Goal: Information Seeking & Learning: Compare options

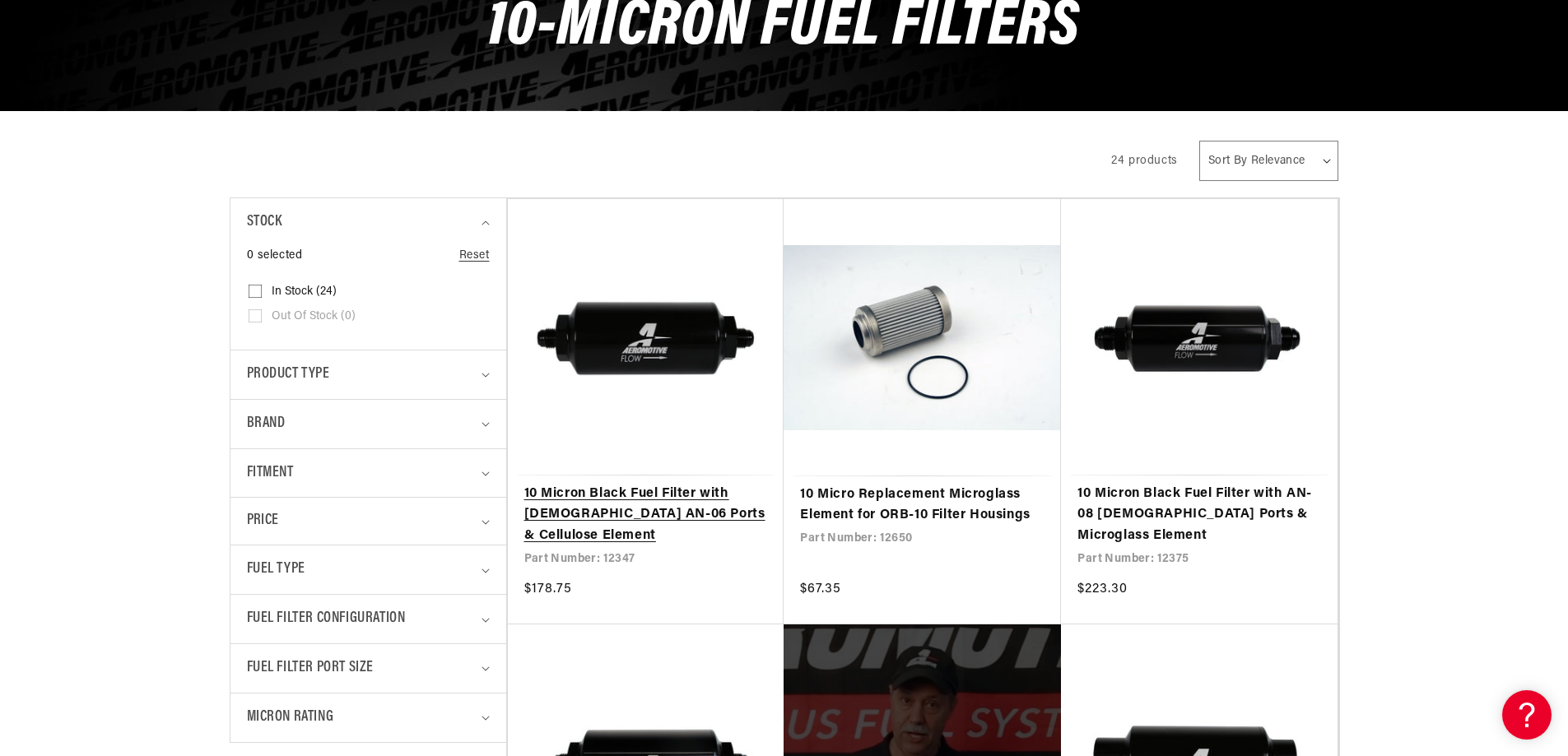
scroll to position [329, 0]
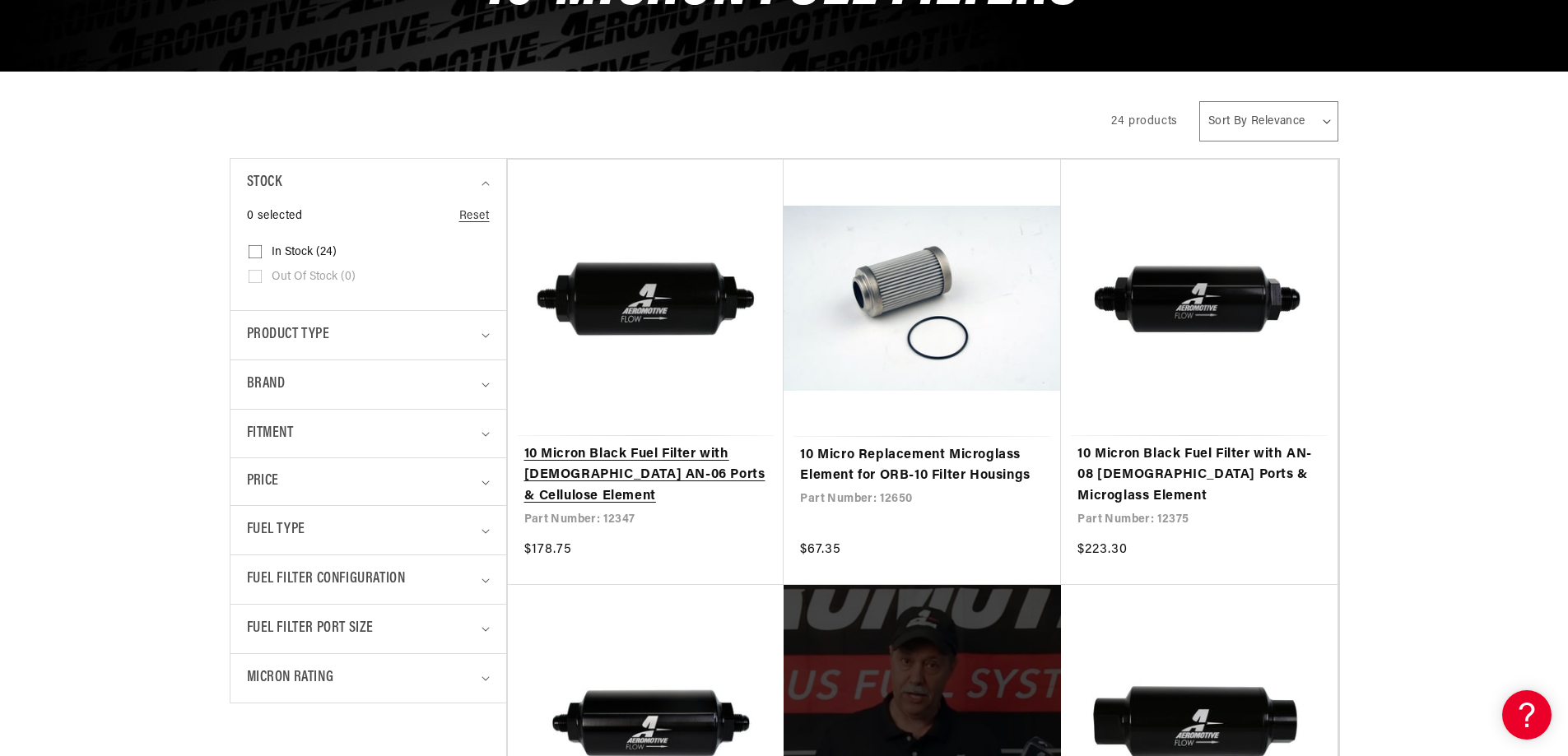
click at [690, 477] on link "10 Micron Black Fuel Filter with Male AN-06 Ports & Cellulose Element" at bounding box center [646, 476] width 244 height 63
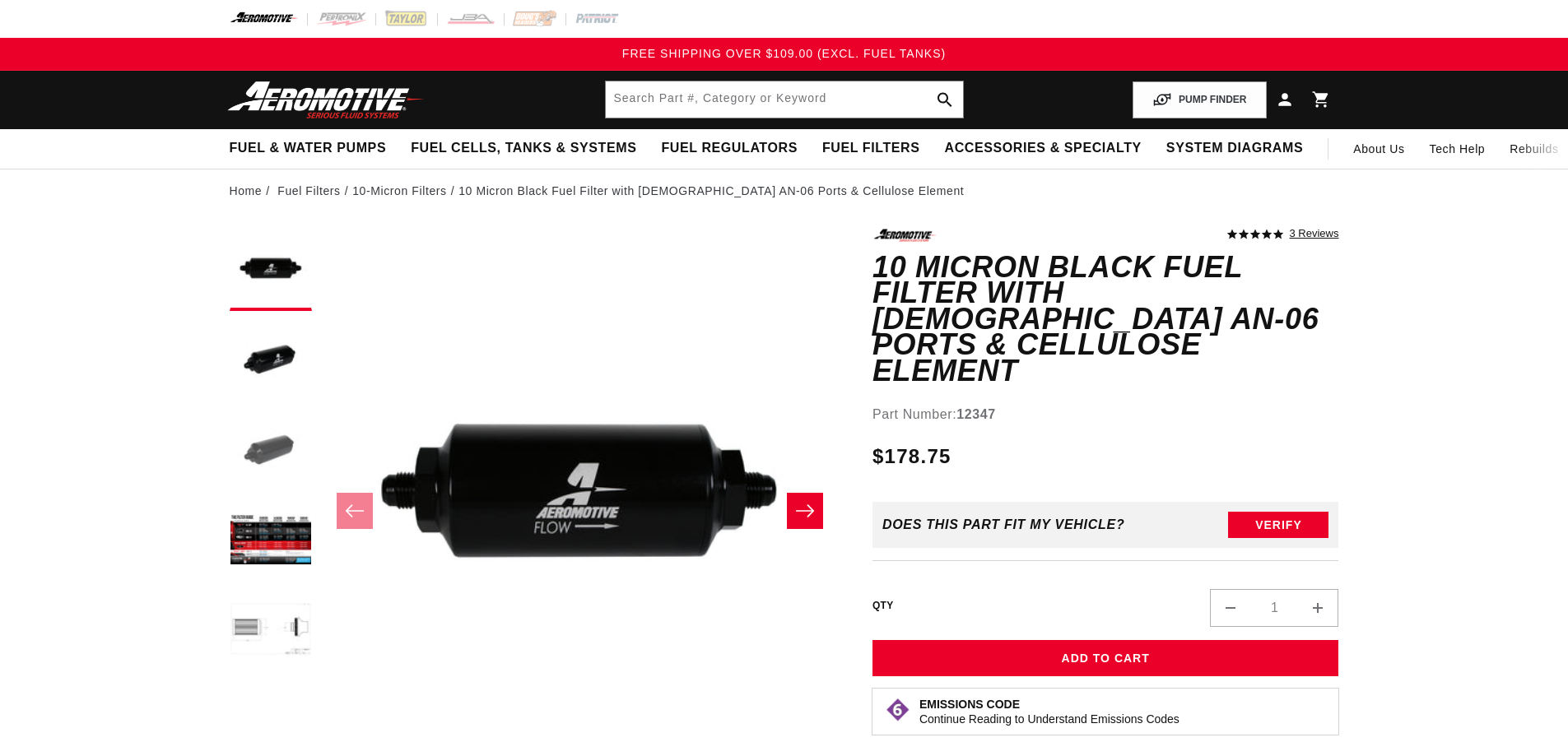
click at [284, 449] on button "Load image 3 in gallery view" at bounding box center [270, 450] width 83 height 82
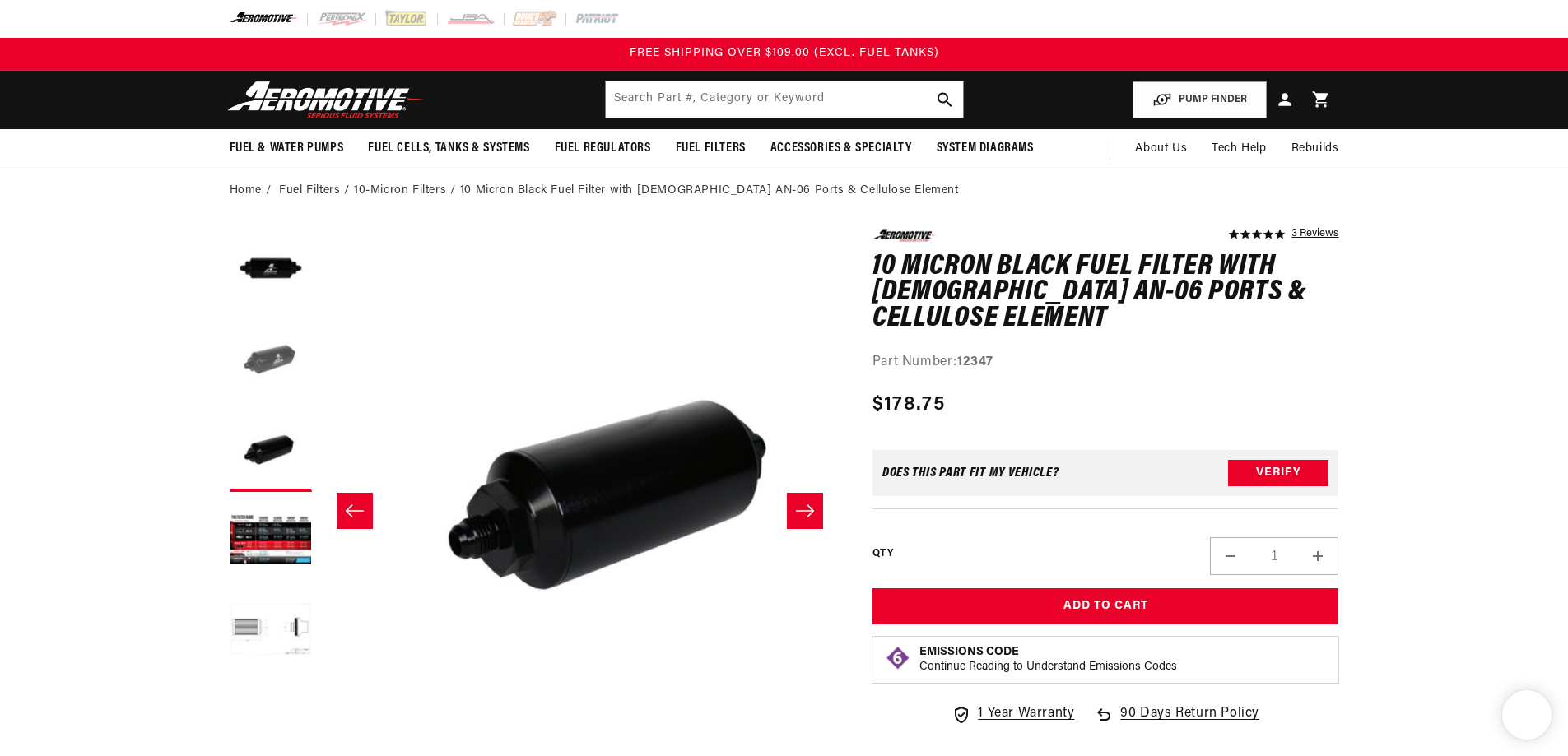
scroll to position [0, 1038]
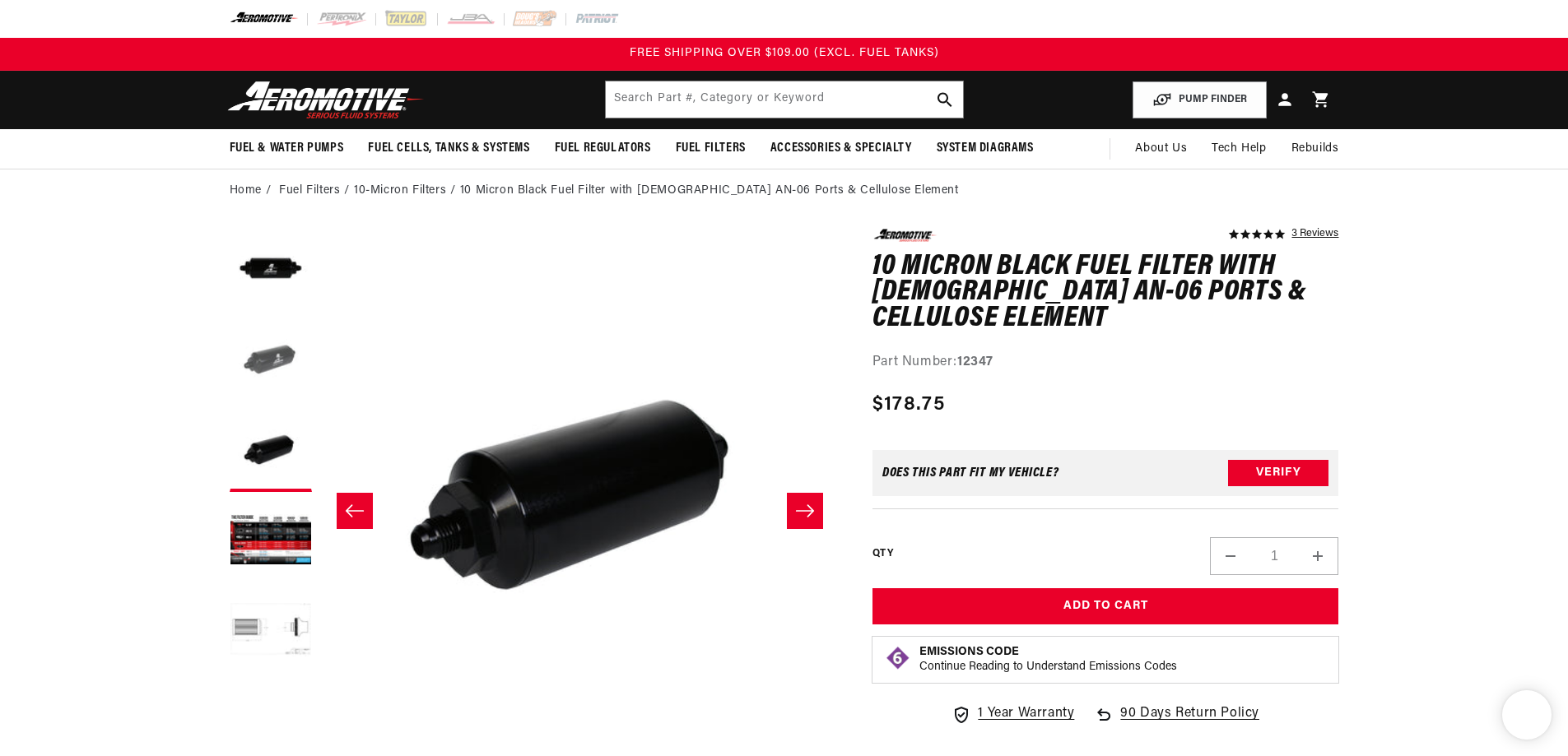
click at [279, 366] on button "Load image 2 in gallery view" at bounding box center [270, 360] width 83 height 82
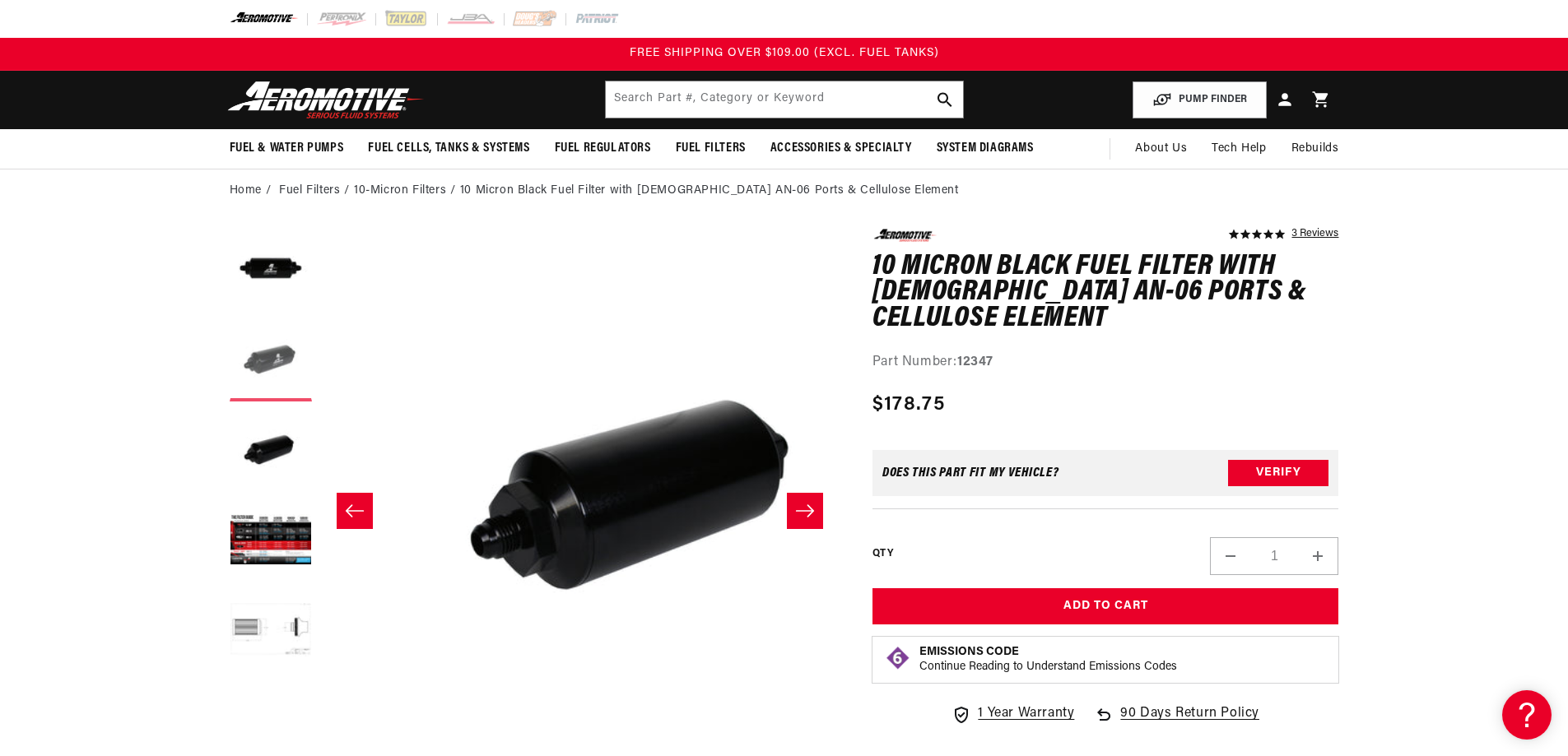
scroll to position [0, 0]
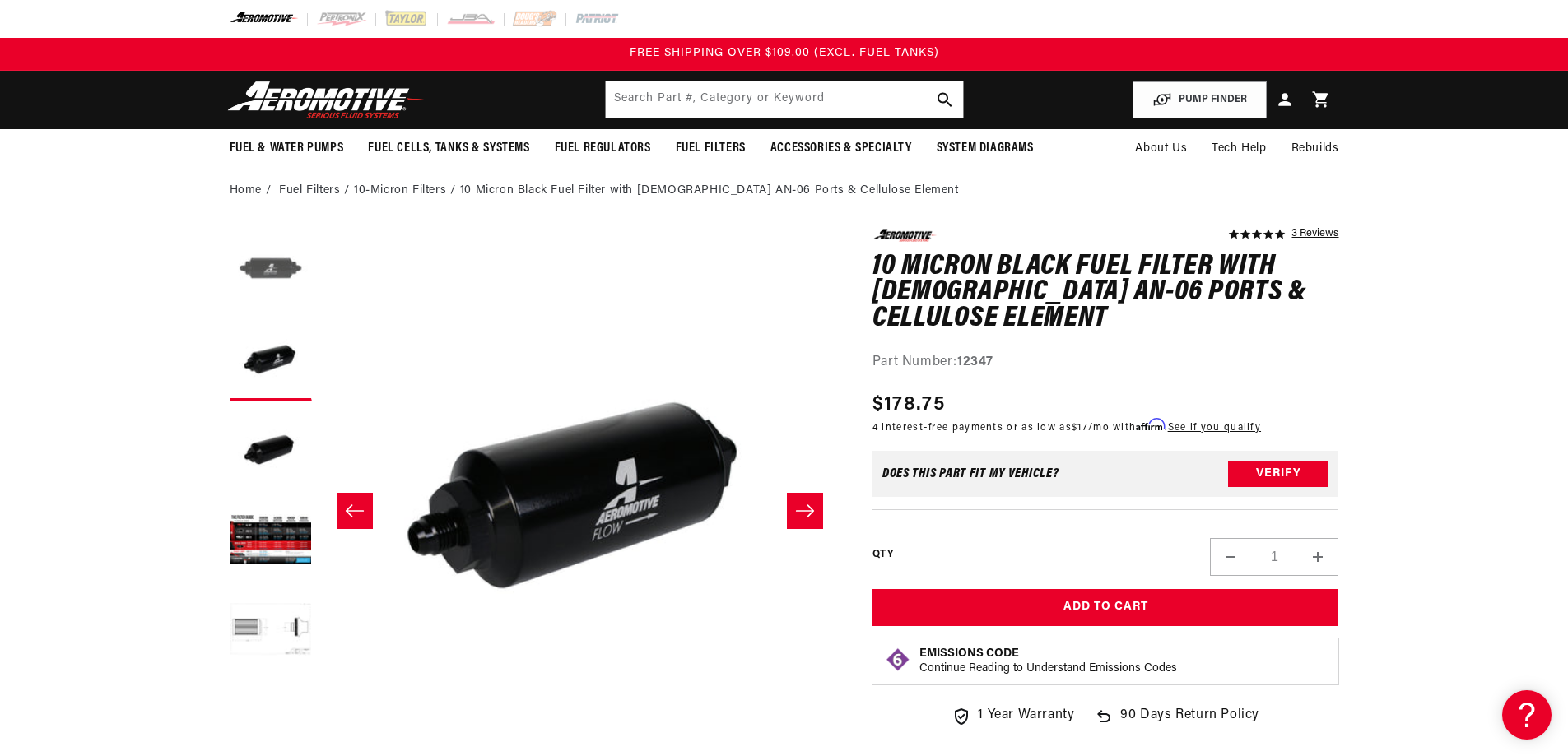
click at [243, 270] on button "Load image 1 in gallery view" at bounding box center [270, 270] width 83 height 82
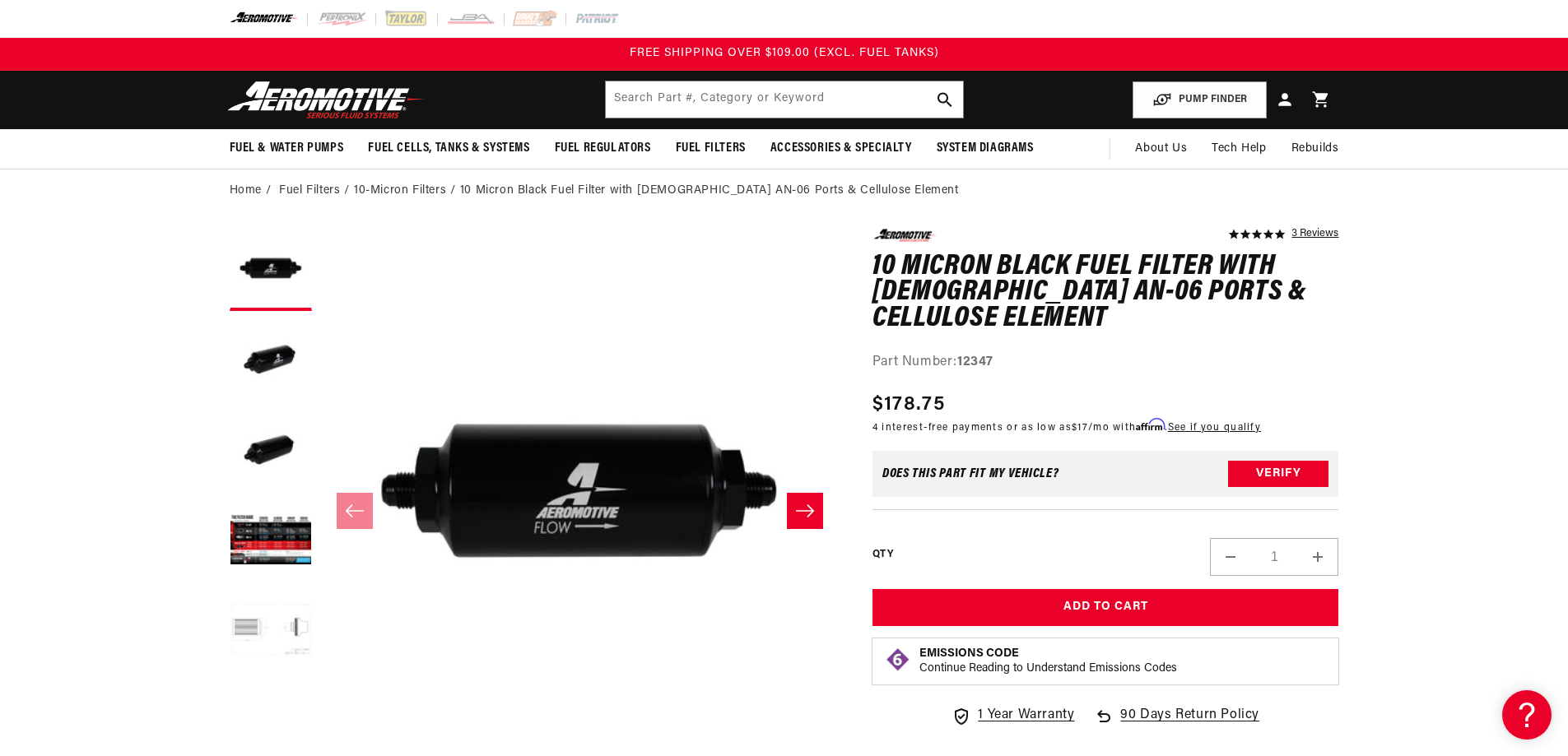
click at [271, 612] on button "Load image 5 in gallery view" at bounding box center [270, 632] width 83 height 82
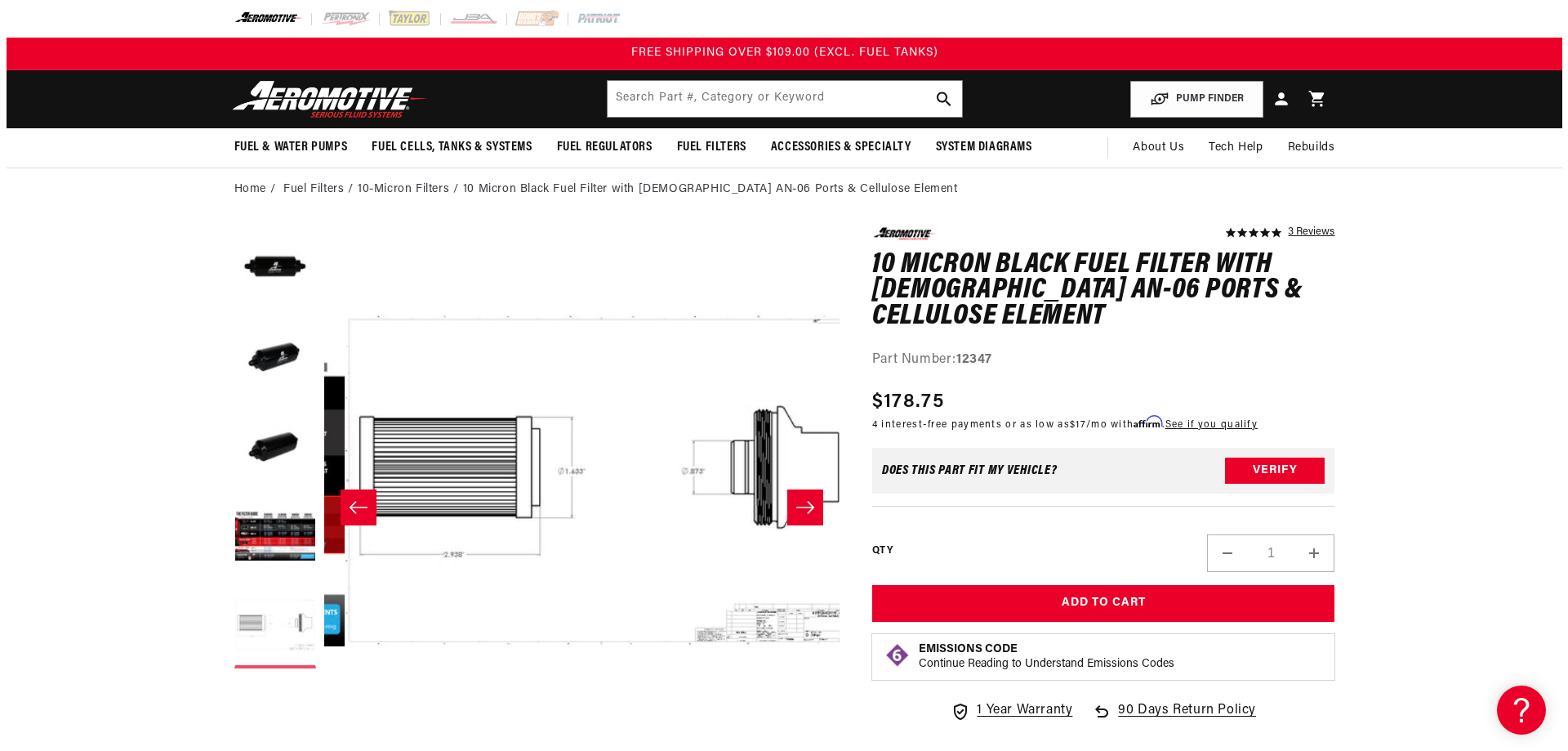
scroll to position [0, 2063]
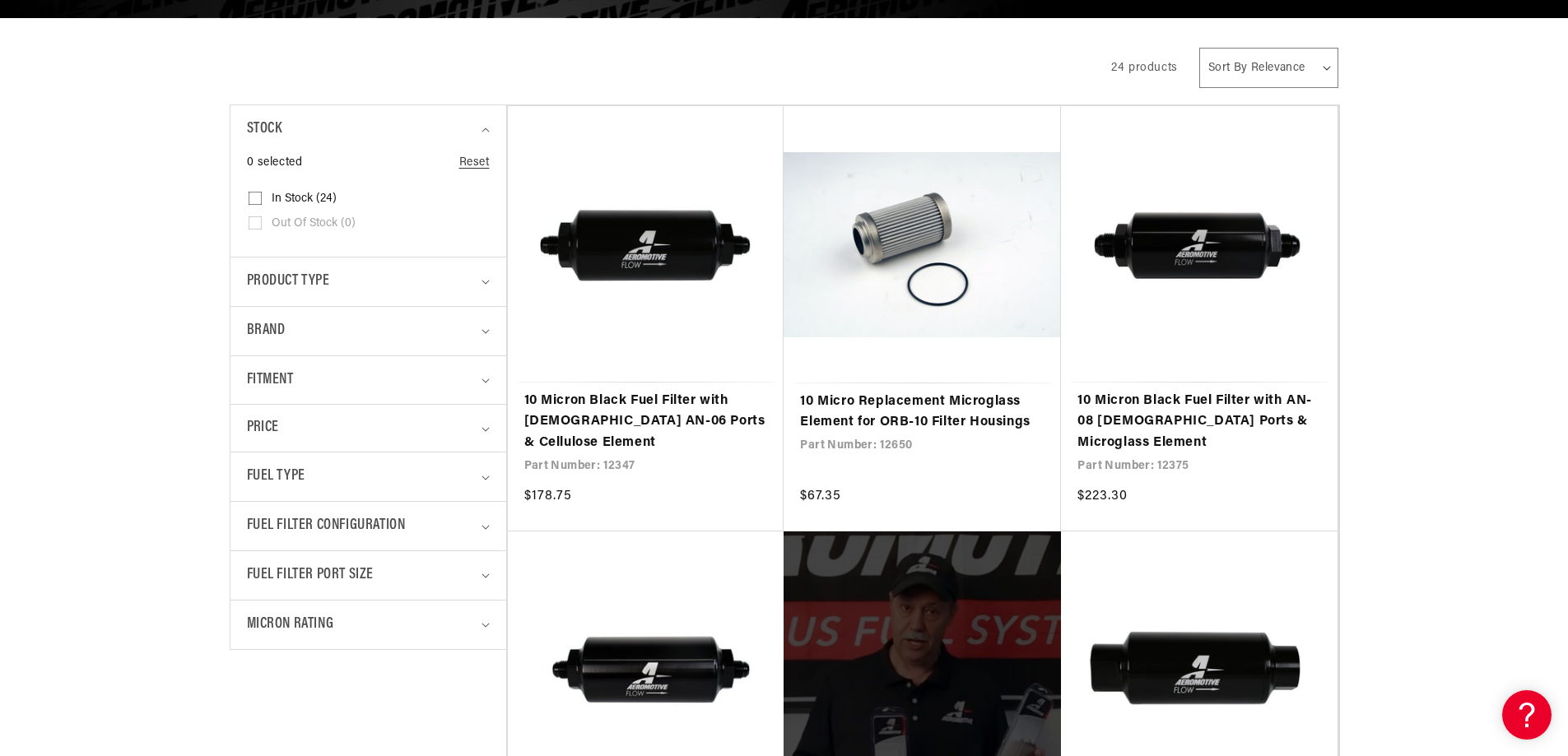
scroll to position [411, 0]
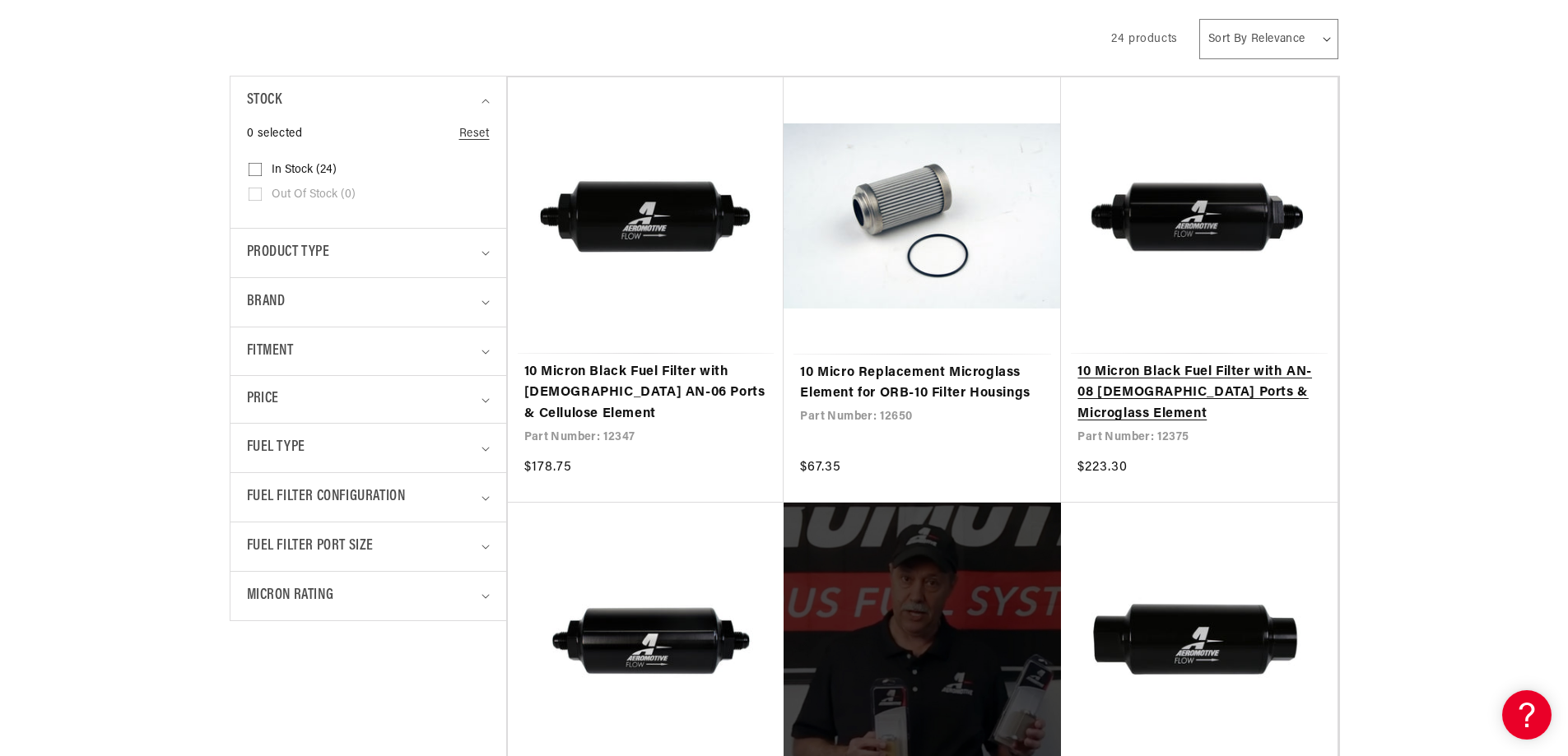
click at [1226, 387] on link "10 Micron Black Fuel Filter with AN-08 [DEMOGRAPHIC_DATA] Ports & Microglass El…" at bounding box center [1198, 393] width 244 height 63
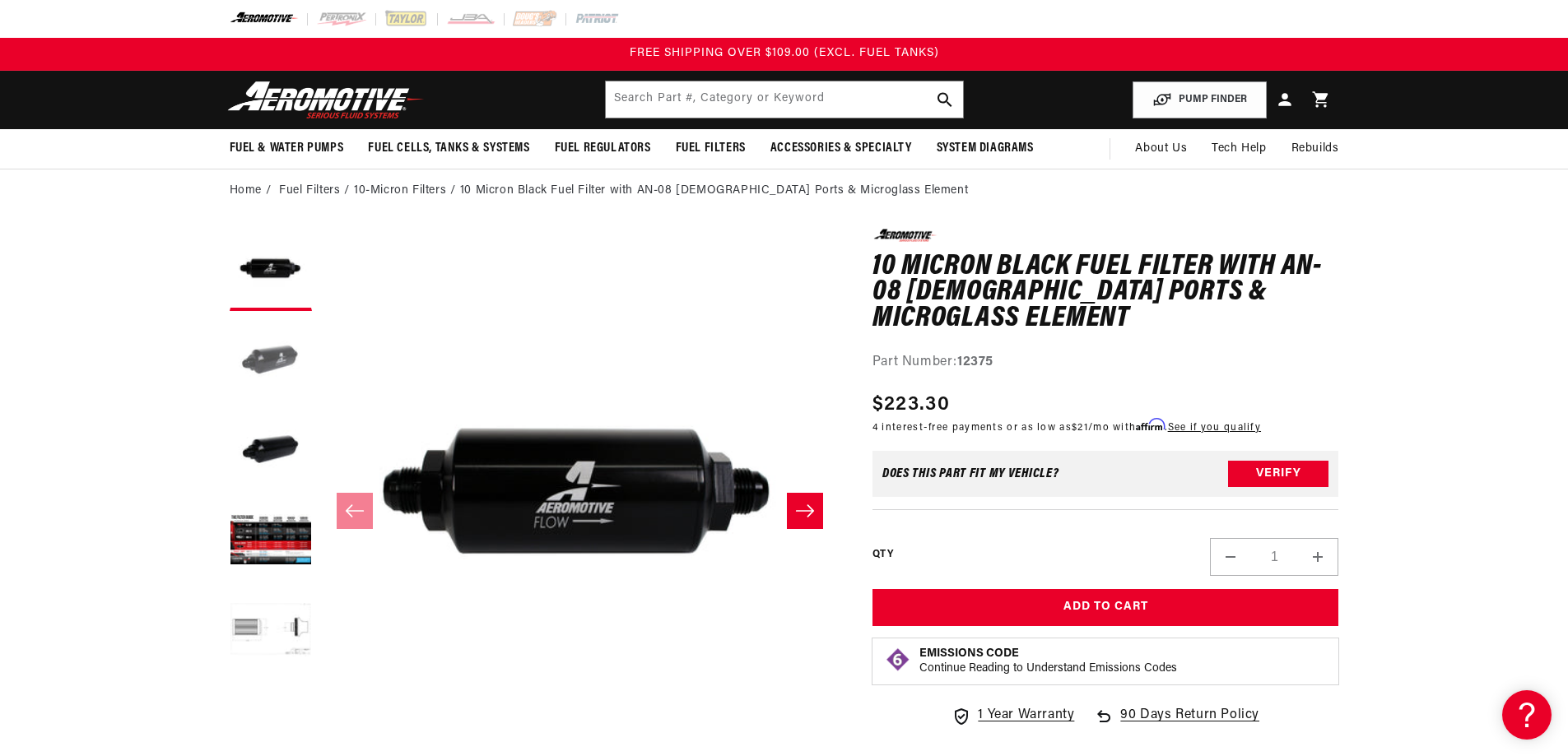
click at [285, 364] on button "Load image 2 in gallery view" at bounding box center [270, 360] width 83 height 82
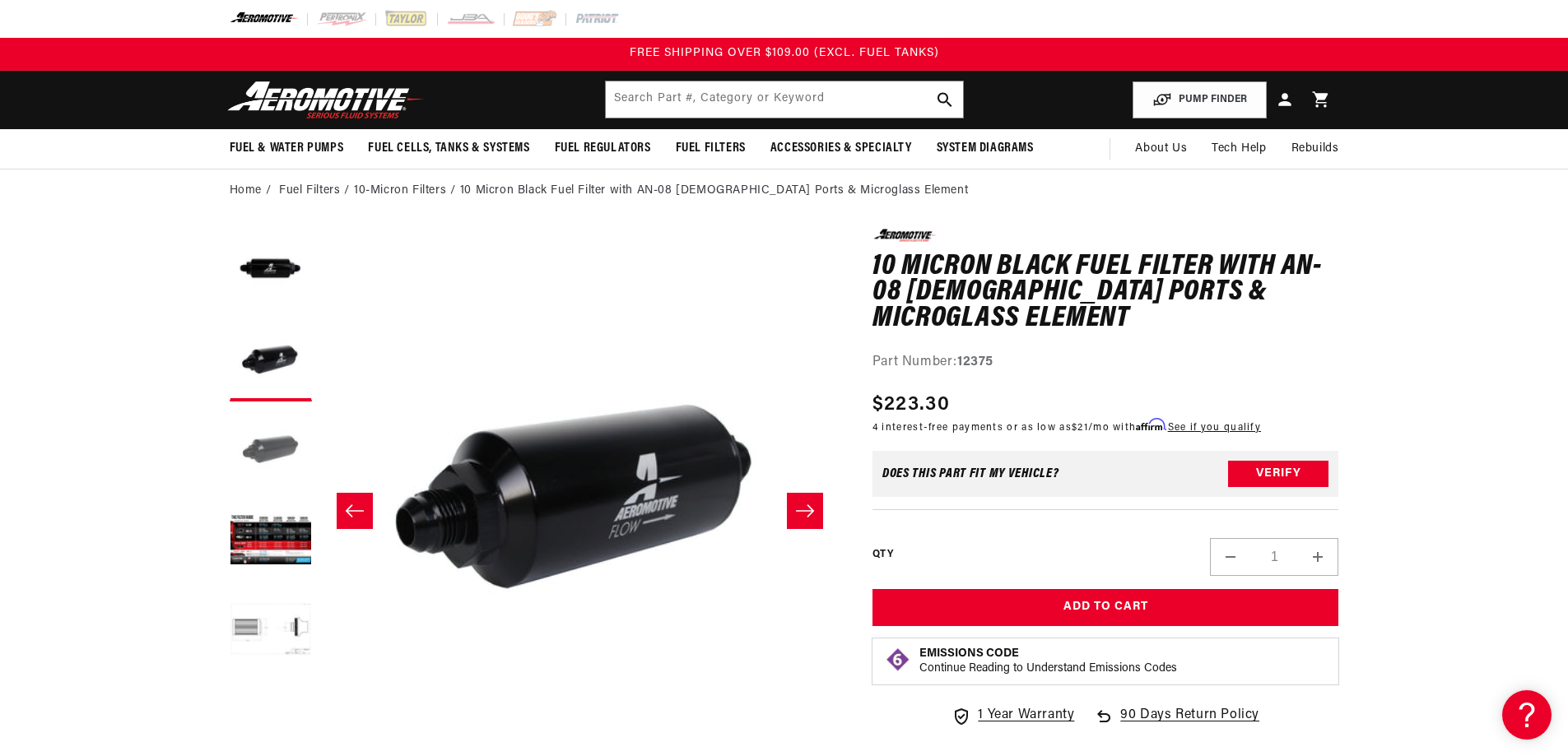
click at [285, 441] on button "Load image 3 in gallery view" at bounding box center [270, 450] width 83 height 82
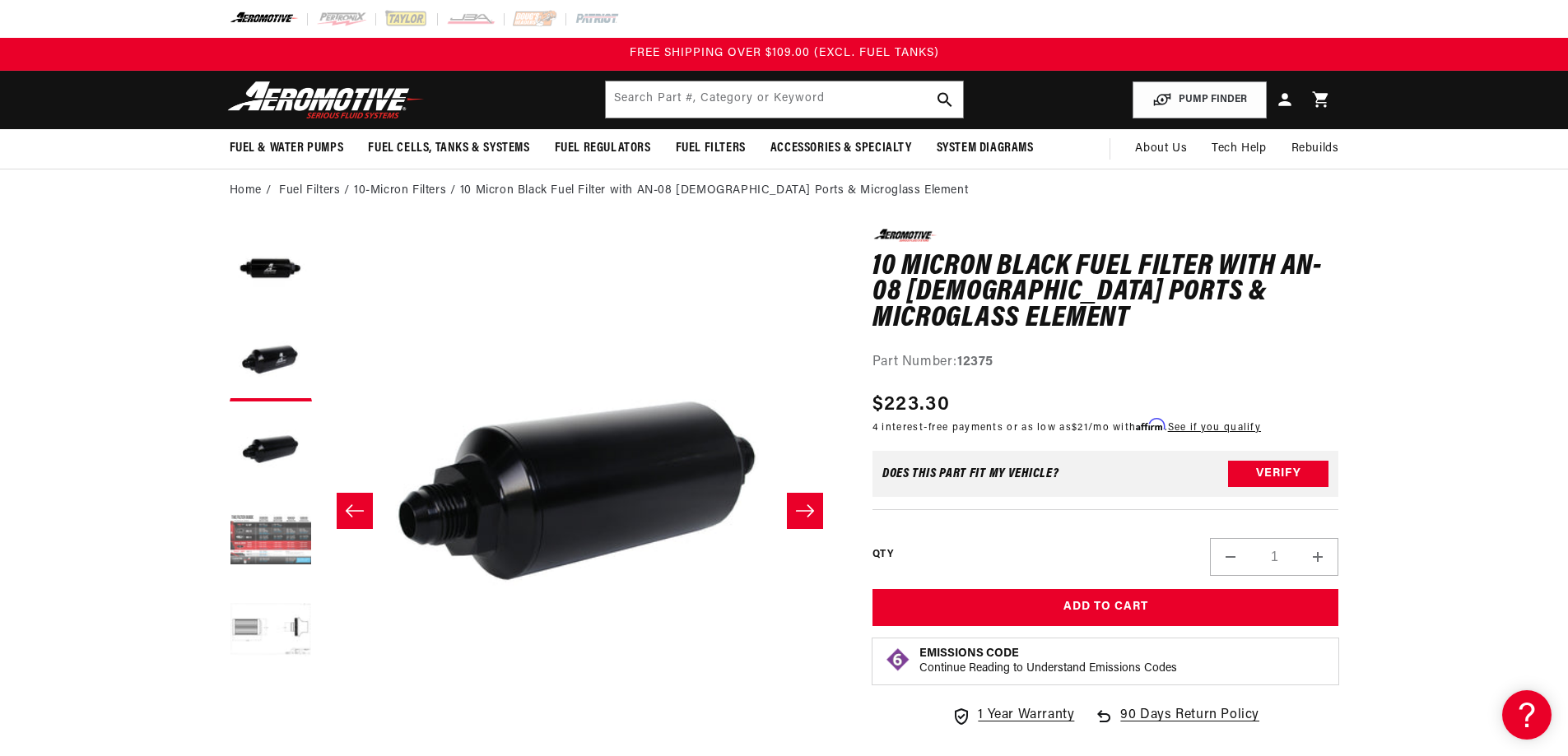
click at [267, 521] on button "Load image 4 in gallery view" at bounding box center [270, 541] width 83 height 82
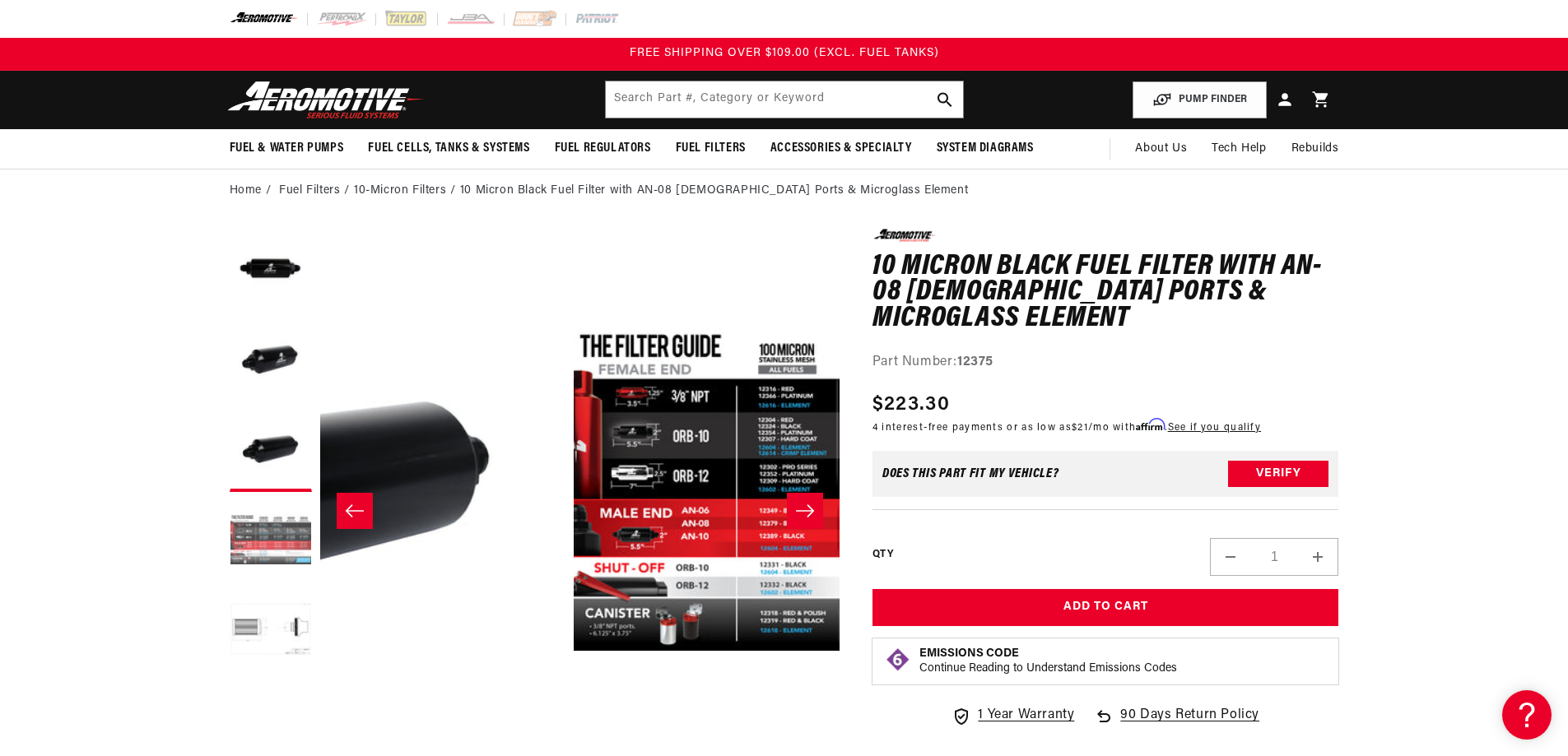
scroll to position [0, 1558]
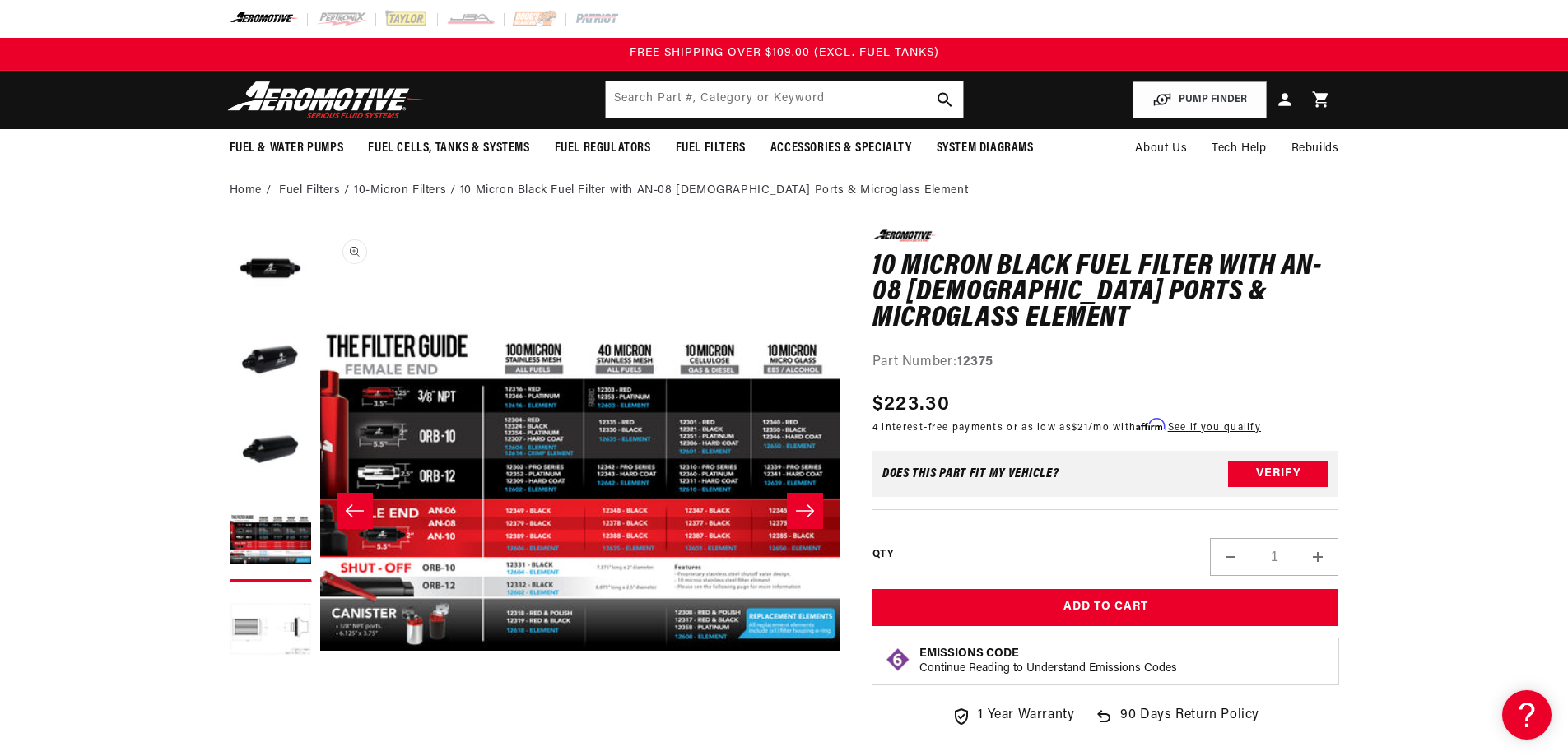
click at [320, 748] on button "Open media 4 in modal" at bounding box center [320, 748] width 0 height 0
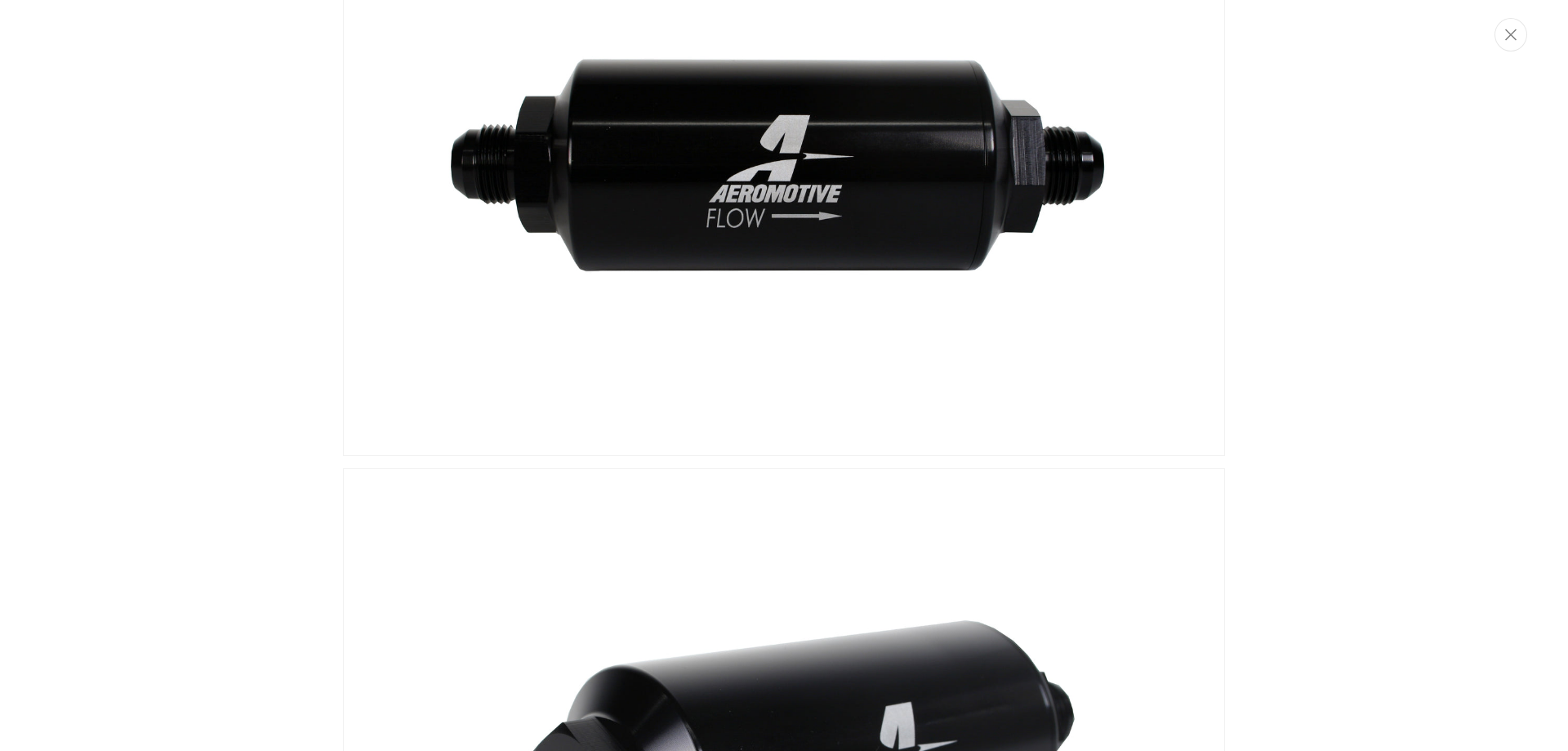
scroll to position [0, 0]
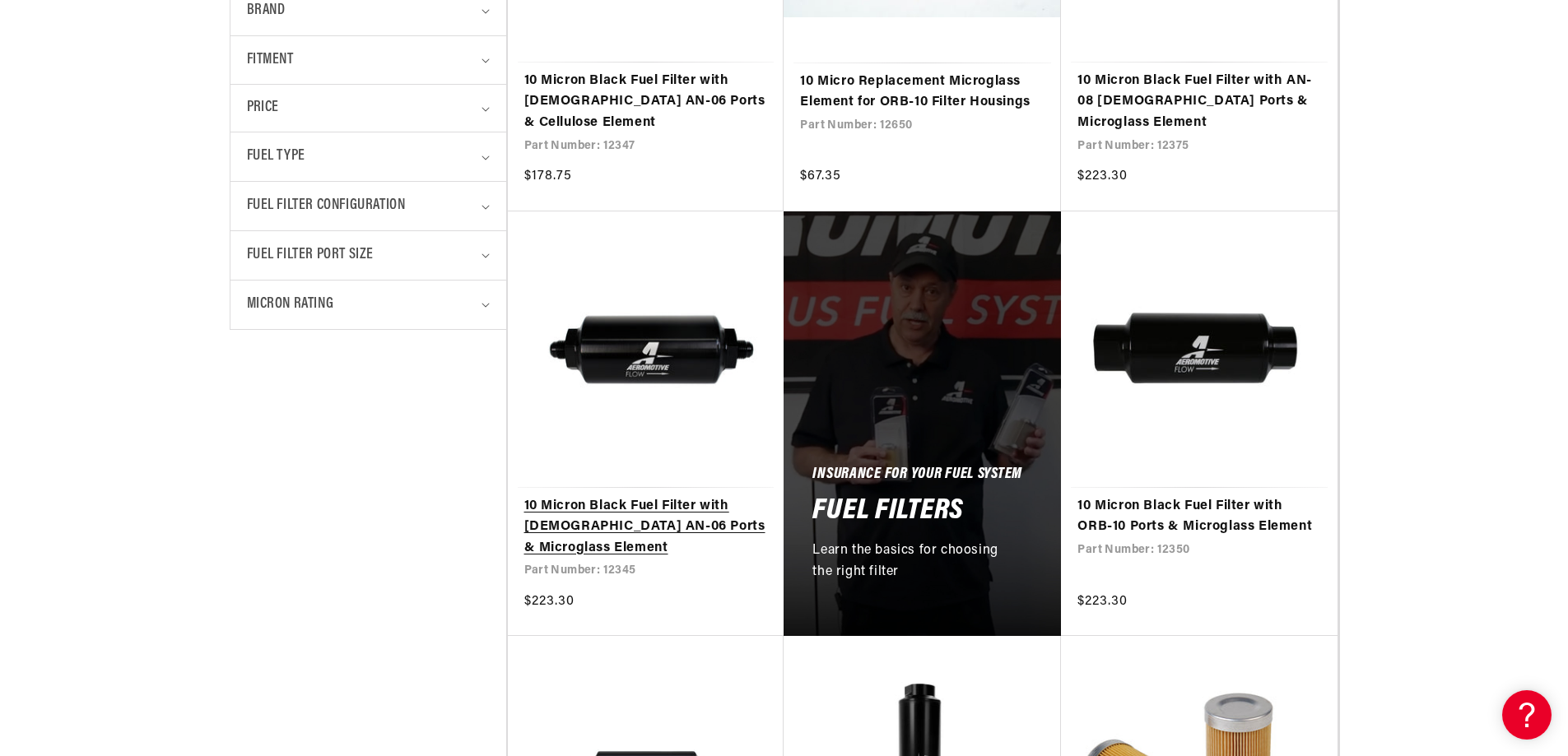
scroll to position [740, 0]
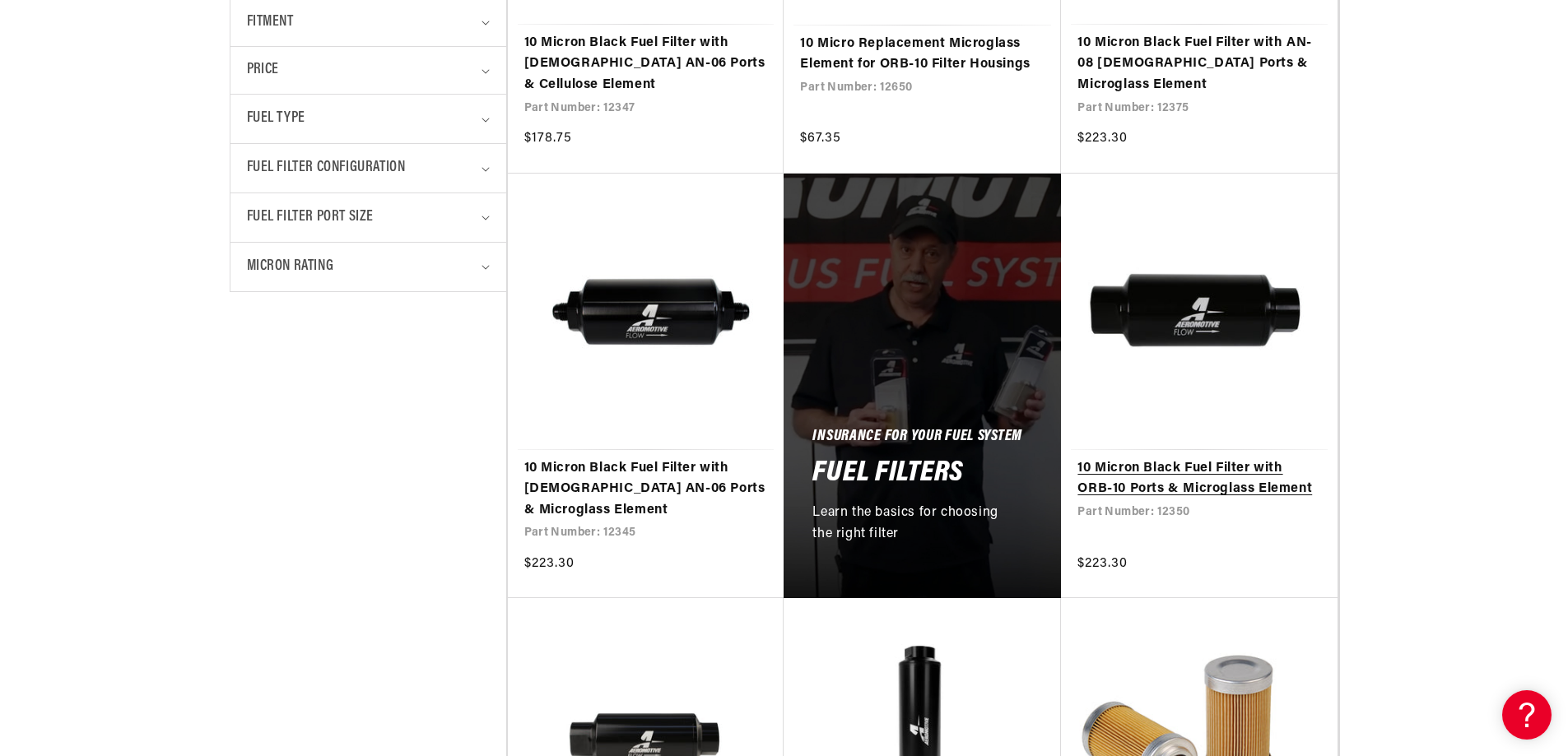
click at [1249, 467] on link "10 Micron Black Fuel Filter with ORB-10 Ports & Microglass Element" at bounding box center [1198, 478] width 244 height 42
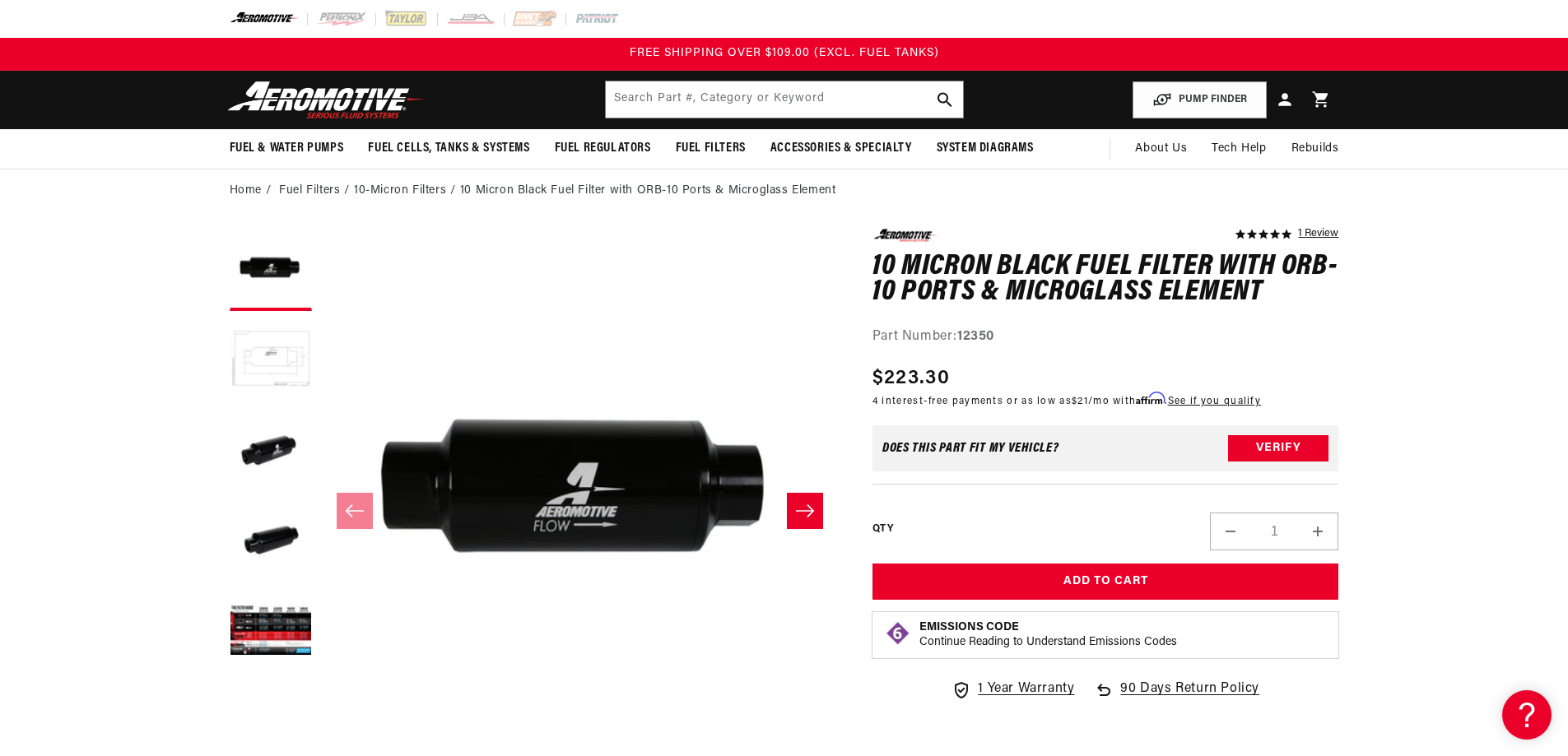
click at [300, 372] on button "Load image 2 in gallery view" at bounding box center [270, 360] width 83 height 82
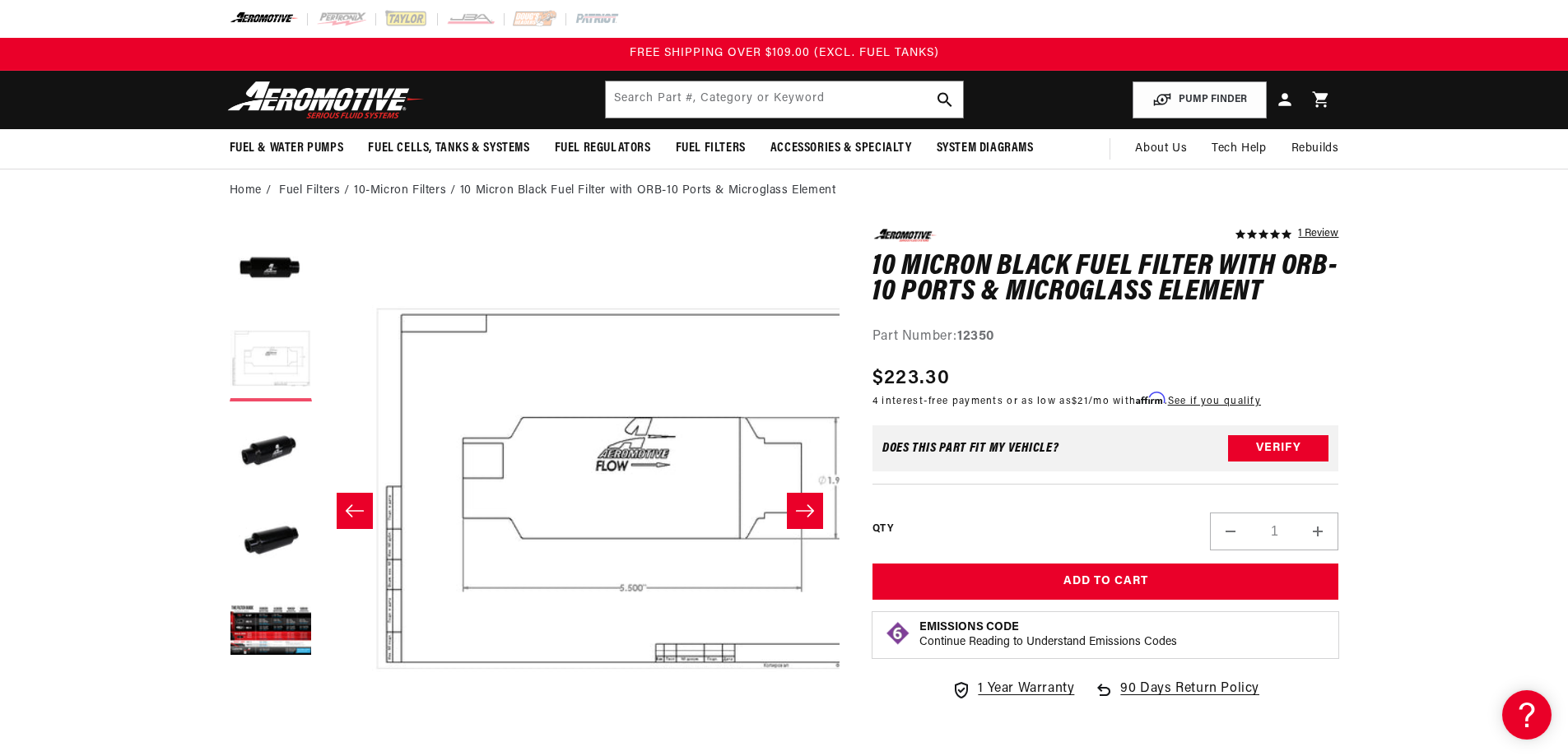
scroll to position [0, 519]
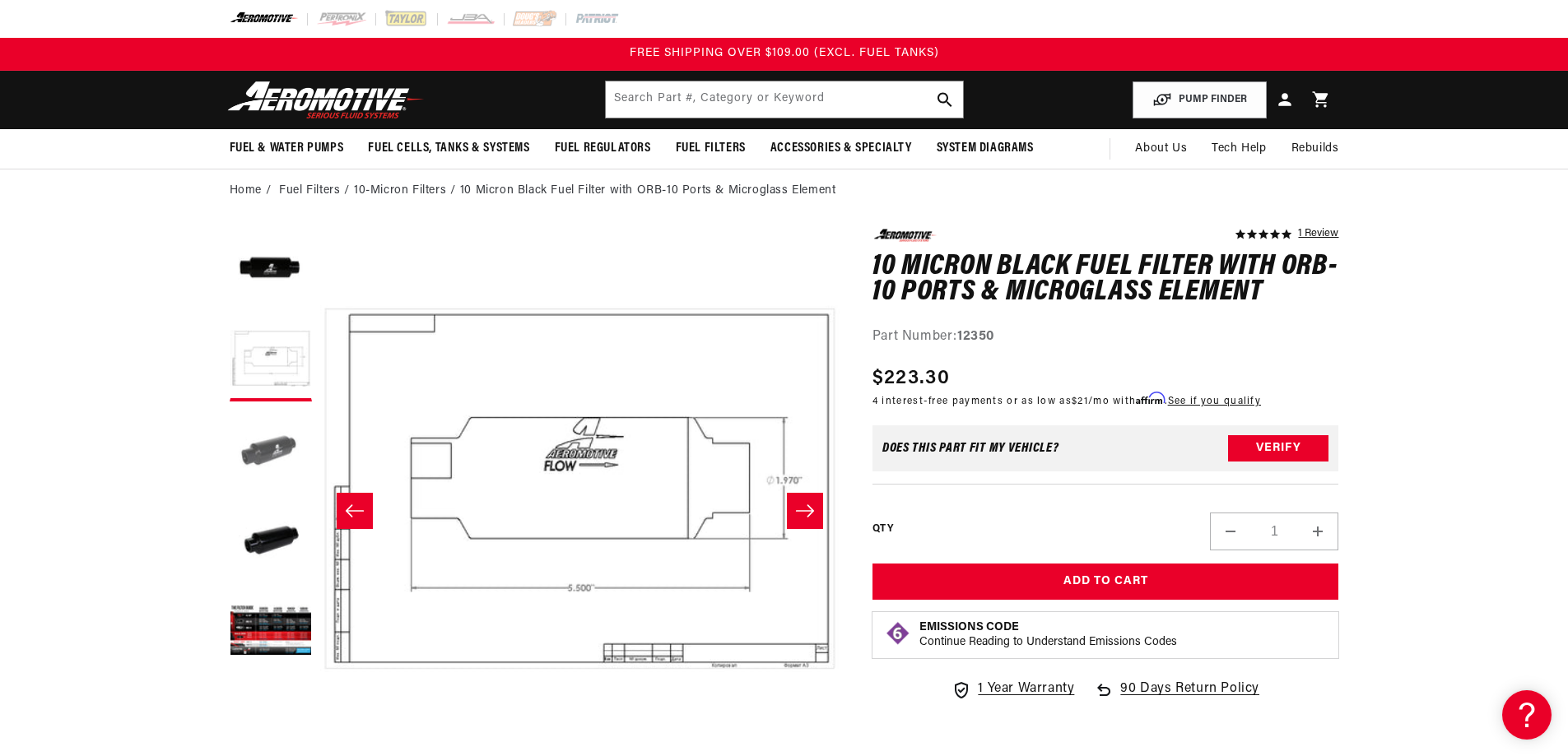
click at [303, 446] on button "Load image 3 in gallery view" at bounding box center [270, 450] width 83 height 82
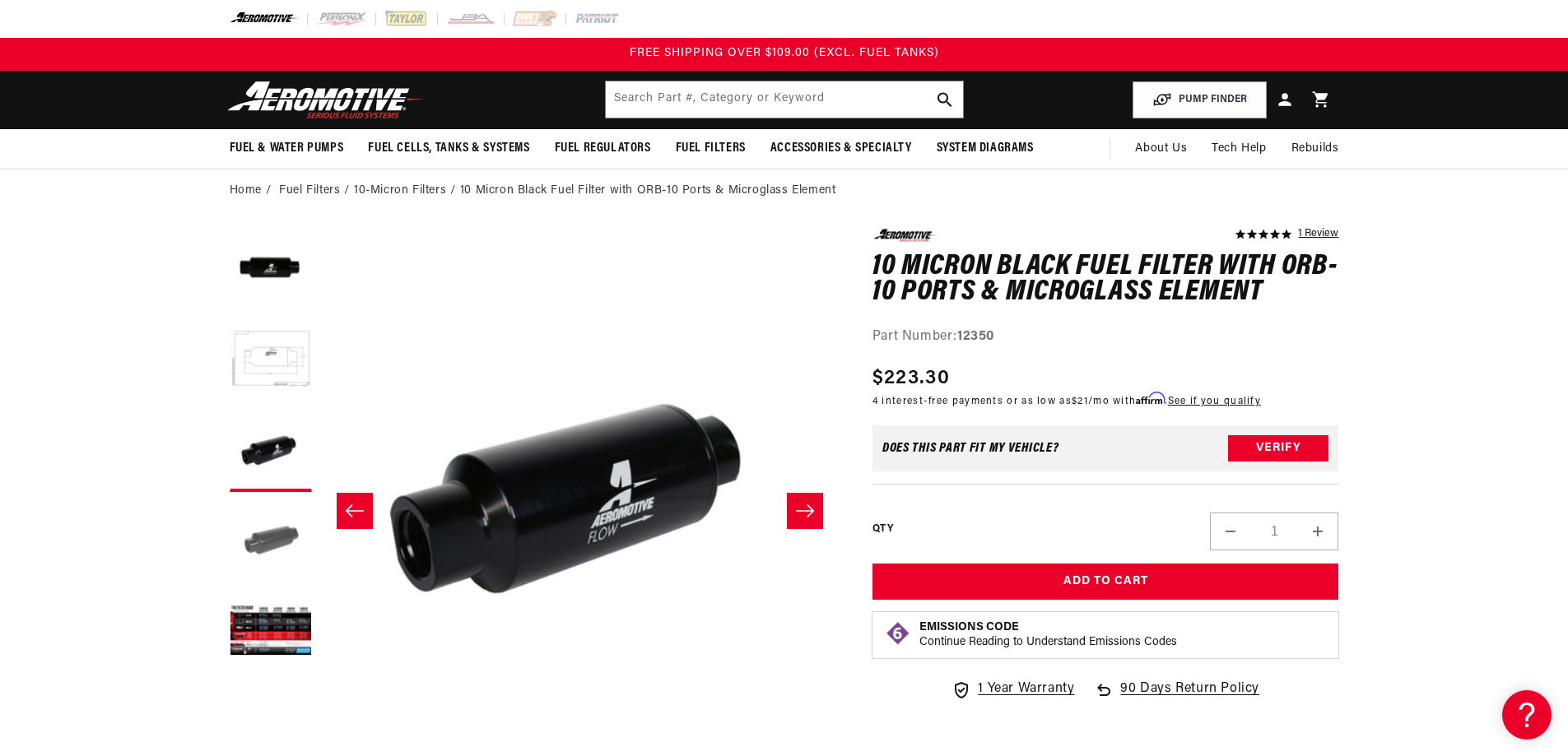
click at [270, 522] on button "Load image 4 in gallery view" at bounding box center [270, 541] width 83 height 82
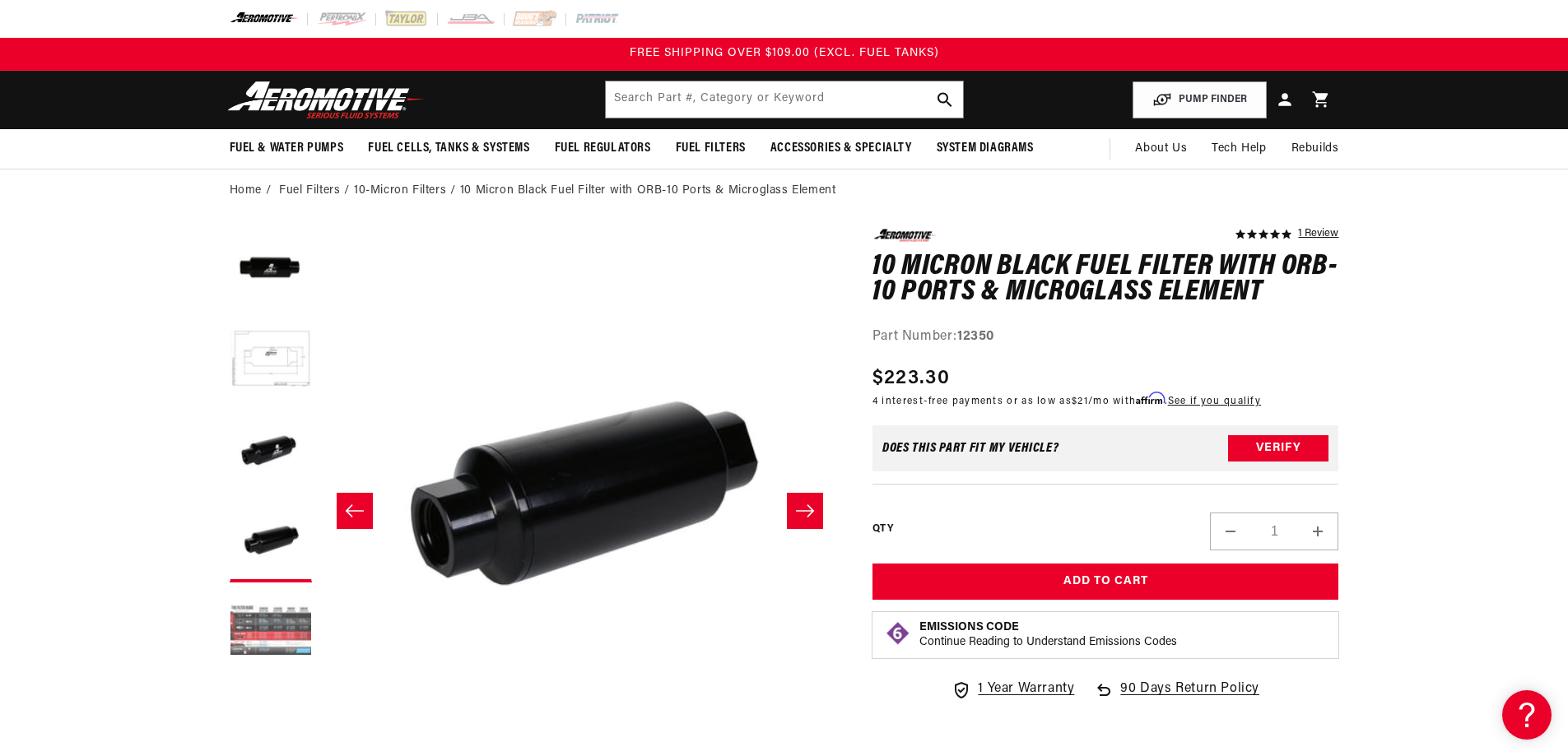
click at [256, 634] on button "Load image 5 in gallery view" at bounding box center [270, 632] width 83 height 82
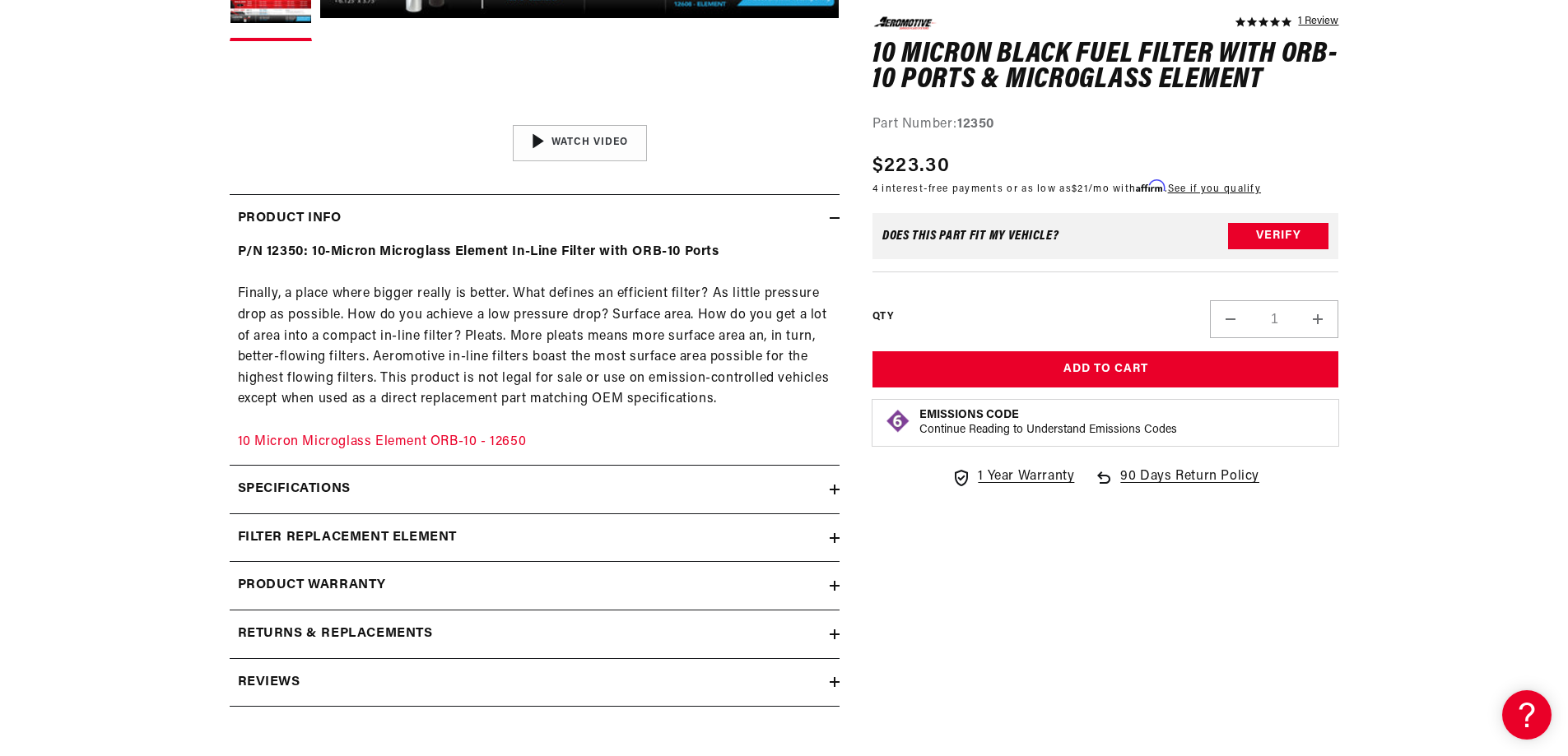
scroll to position [658, 0]
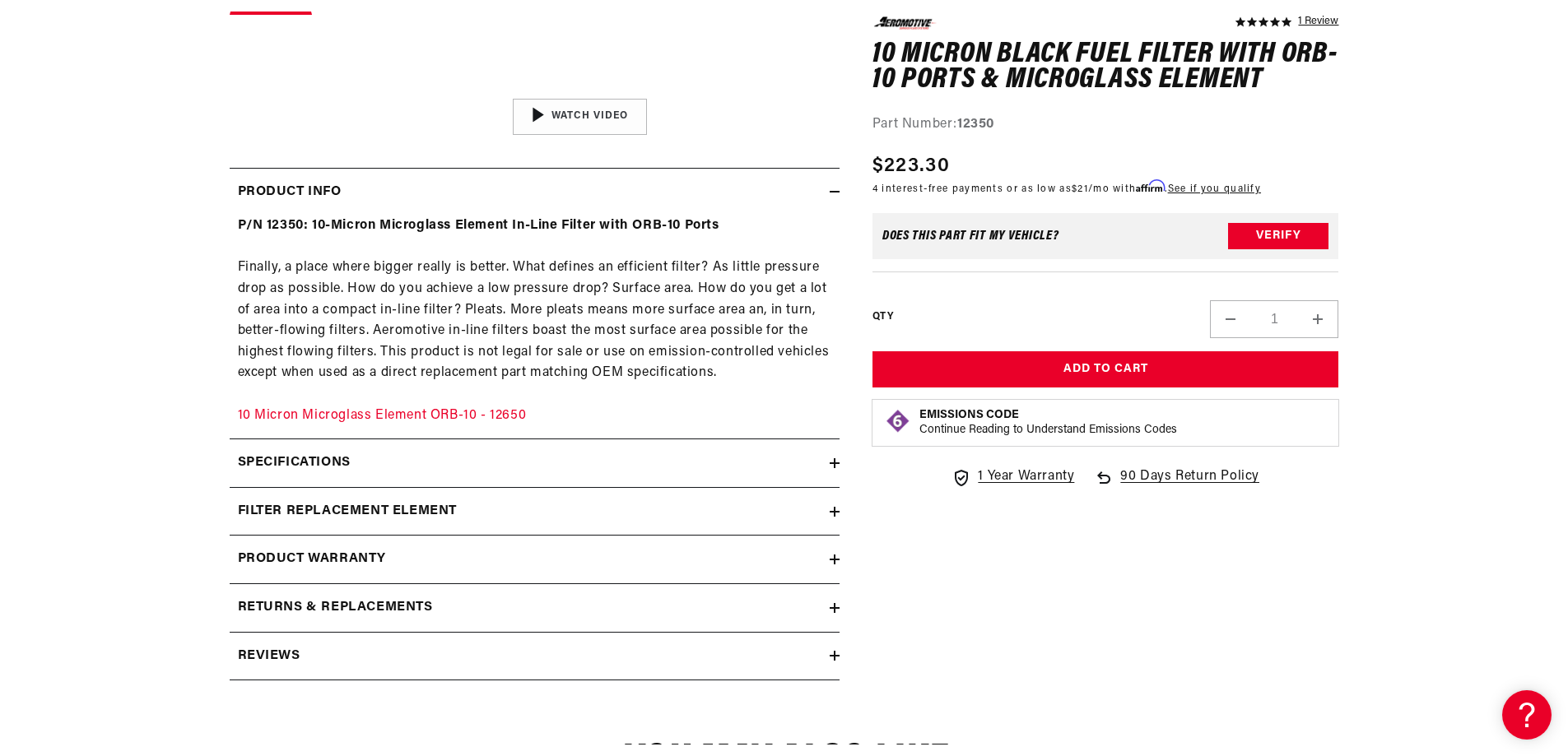
click at [335, 456] on h2 "Specifications" at bounding box center [294, 463] width 113 height 21
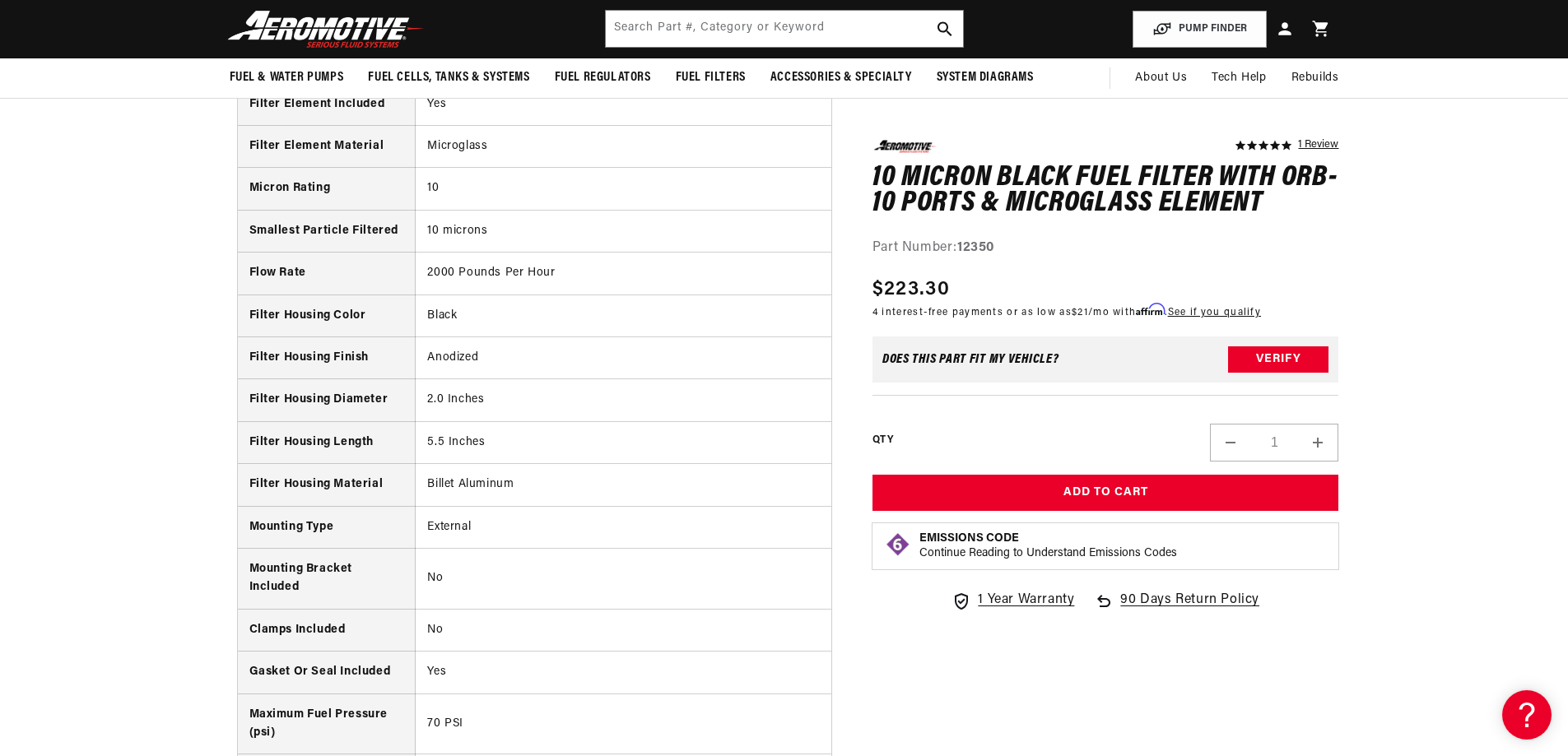
scroll to position [1645, 0]
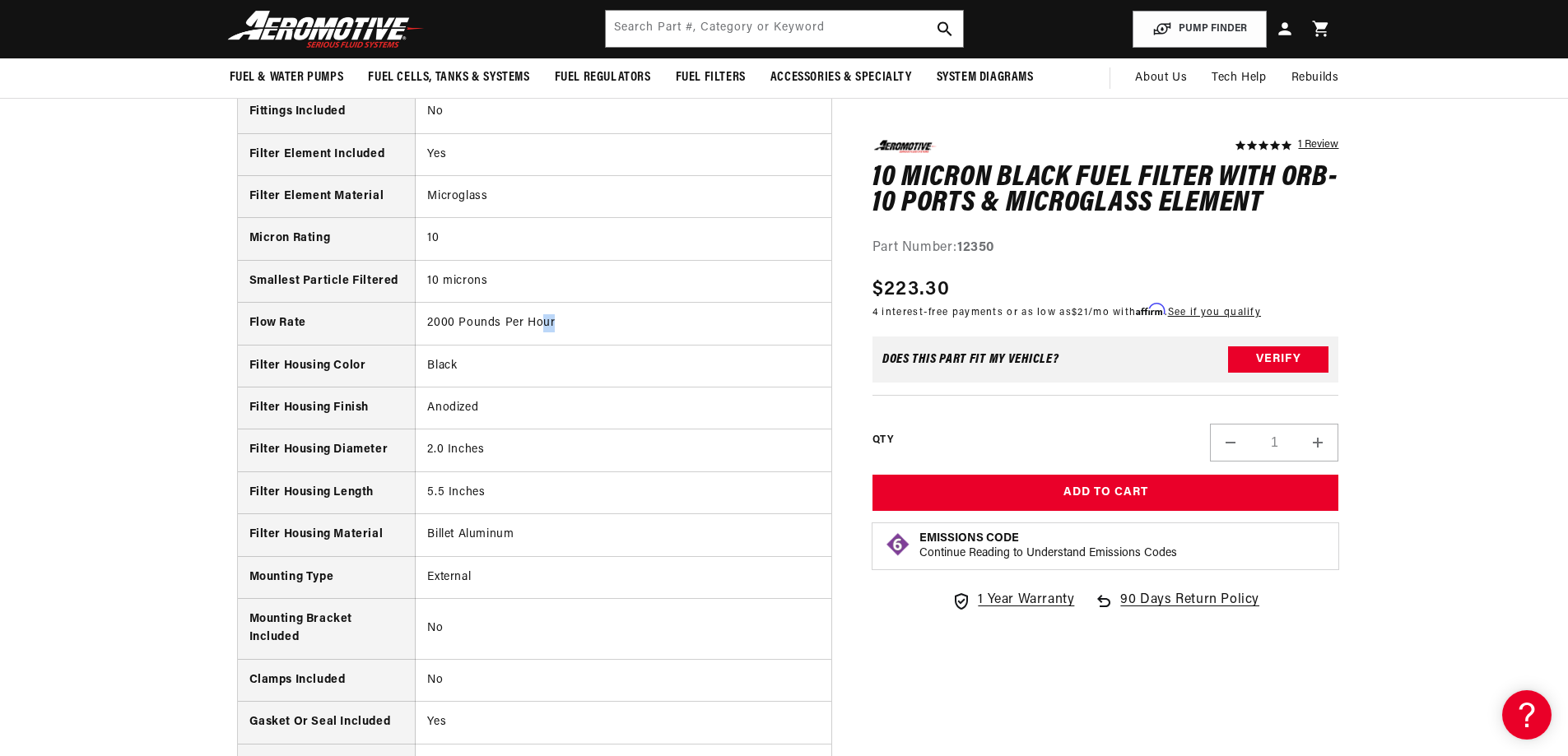
drag, startPoint x: 552, startPoint y: 325, endPoint x: 542, endPoint y: 325, distance: 10.0
click at [542, 325] on td "2000 Pounds Per Hour" at bounding box center [623, 323] width 416 height 42
click at [556, 321] on td "2000 Pounds Per Hour" at bounding box center [623, 323] width 416 height 42
click at [538, 322] on td "2000 Pounds Per Hour" at bounding box center [623, 323] width 416 height 42
drag, startPoint x: 549, startPoint y: 321, endPoint x: 430, endPoint y: 321, distance: 119.0
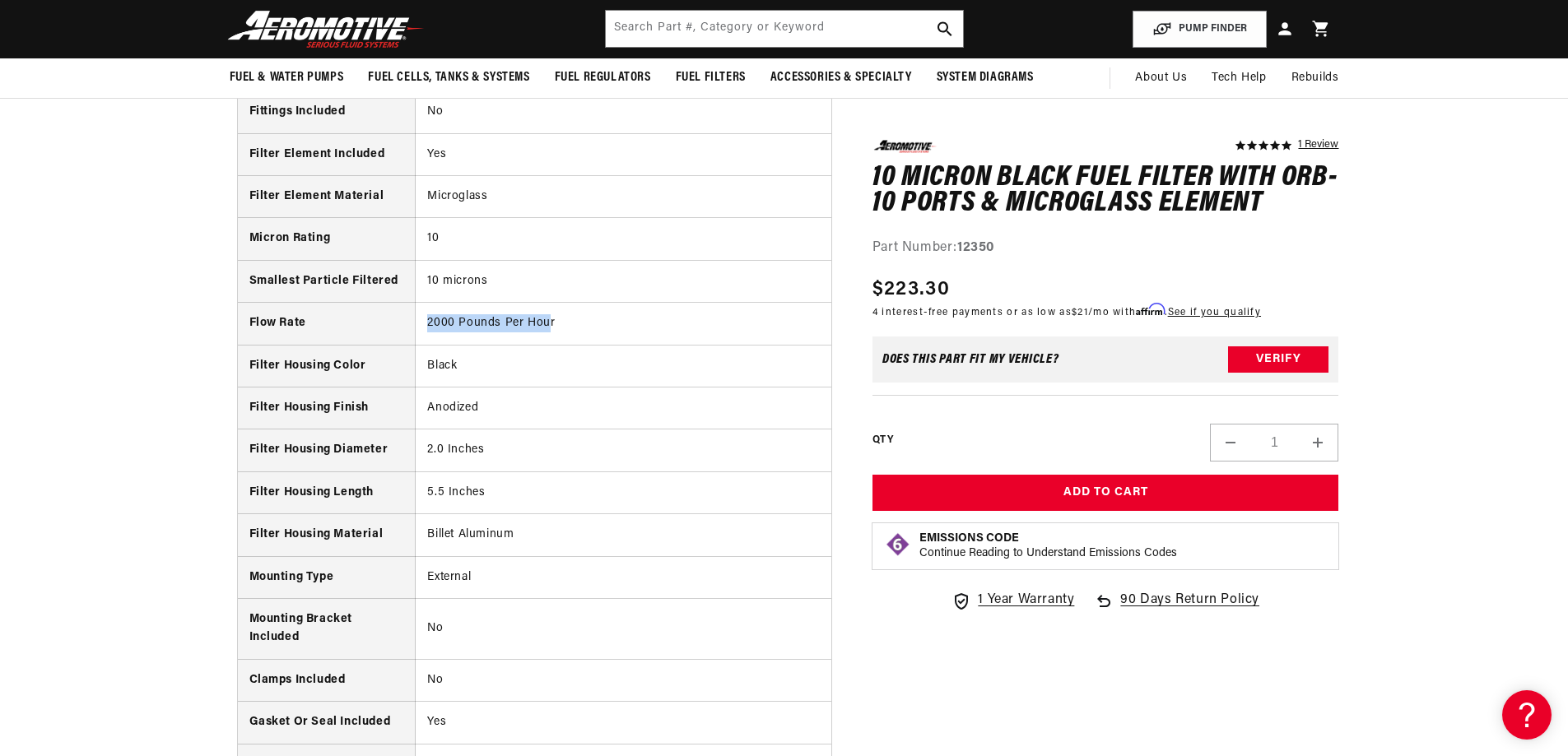
click at [430, 321] on td "2000 Pounds Per Hour" at bounding box center [623, 323] width 416 height 42
copy td "2000 Pounds Per Hou"
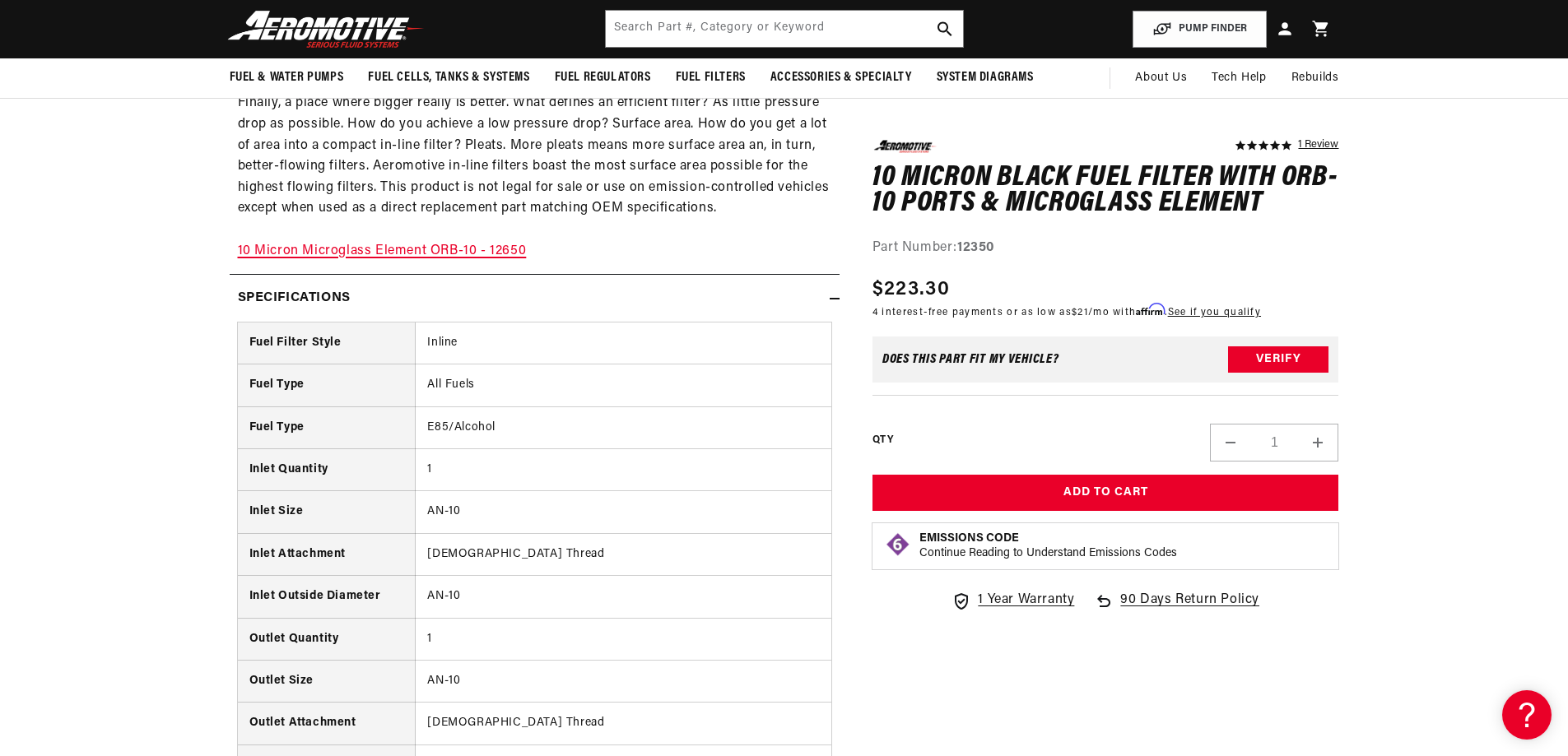
scroll to position [575, 0]
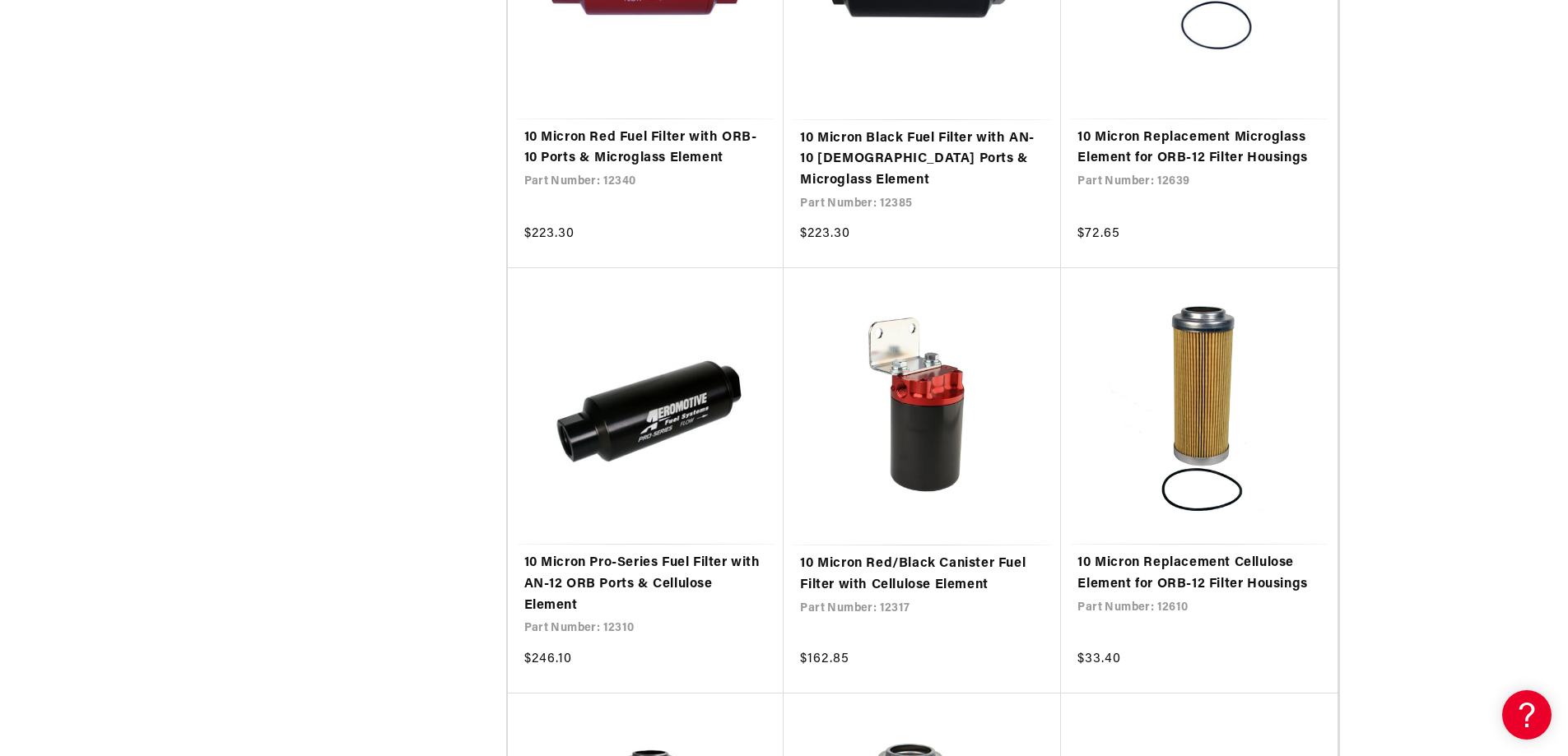
scroll to position [2385, 0]
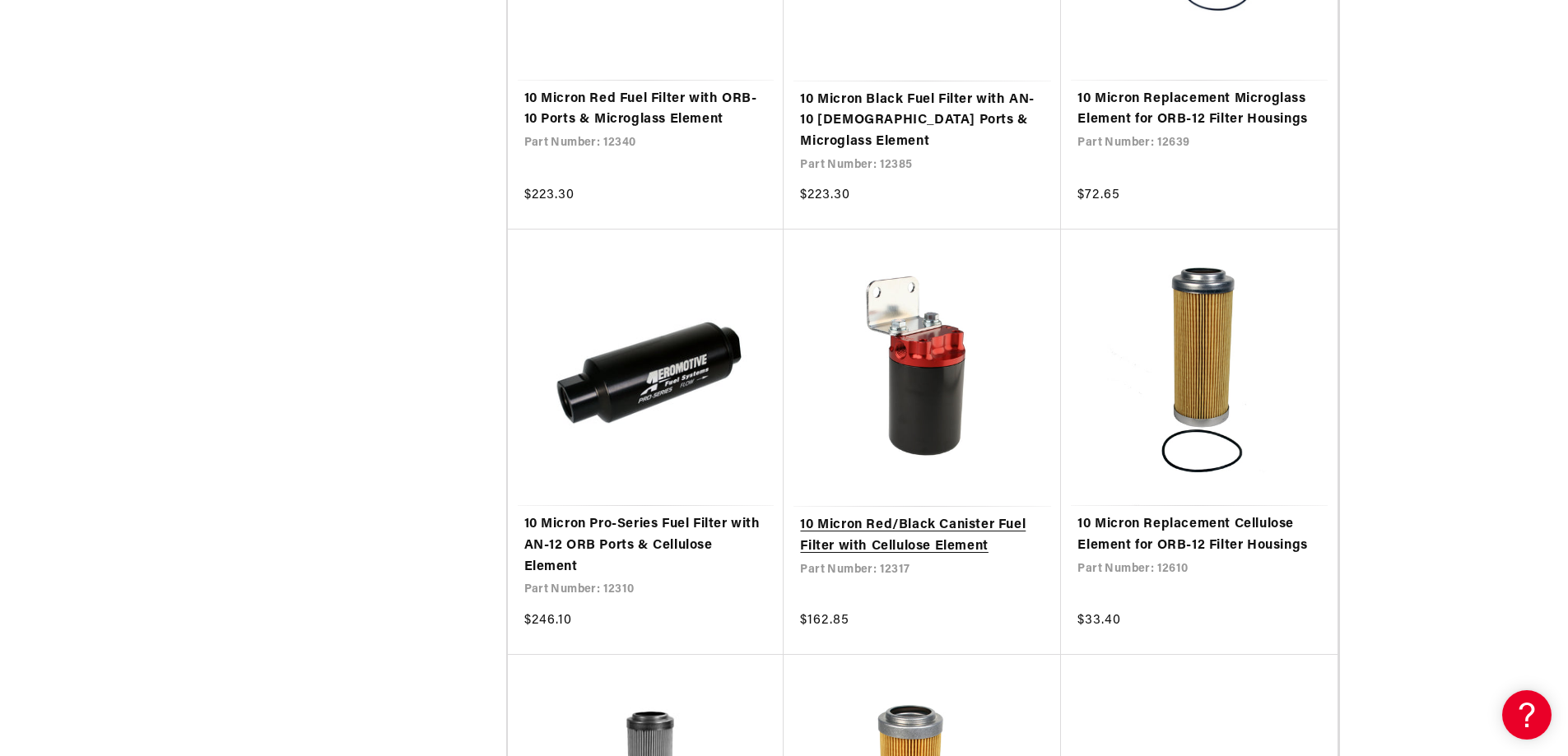
click at [945, 515] on link "10 Micron Red/Black Canister Fuel Filter with Cellulose Element" at bounding box center [922, 536] width 245 height 42
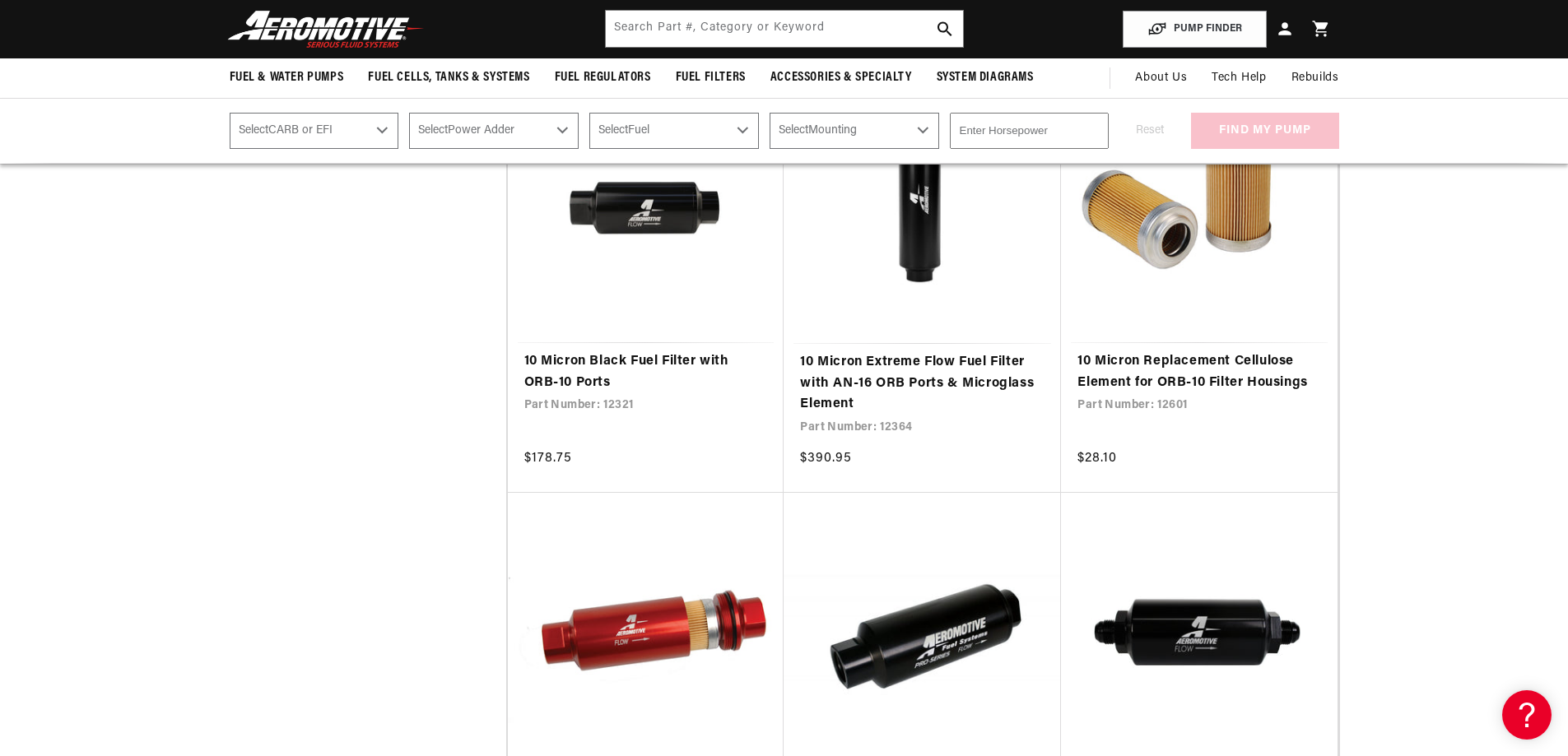
scroll to position [1233, 0]
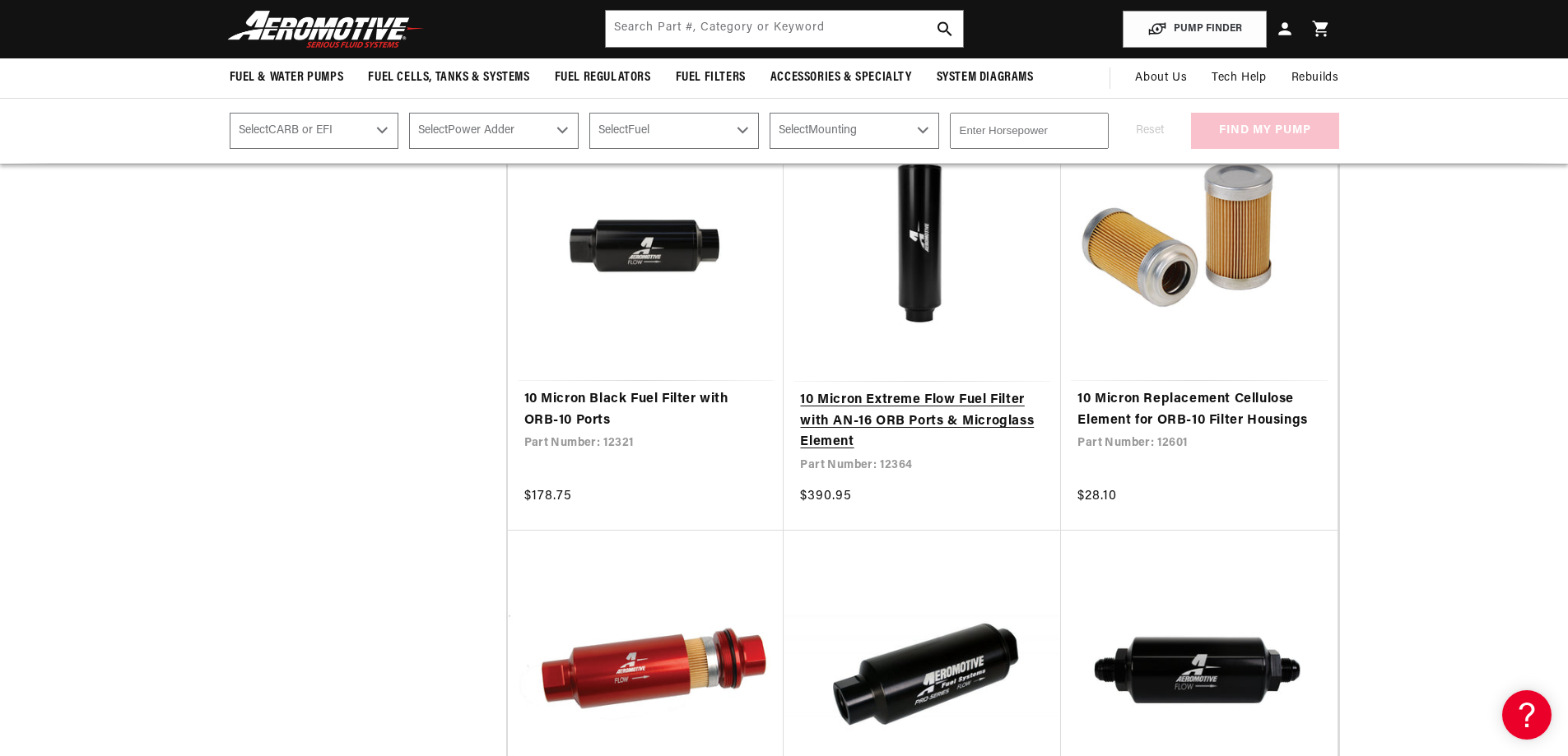
click at [915, 390] on link "10 Micron Extreme Flow Fuel Filter with AN-16 ORB Ports & Microglass Element" at bounding box center [922, 421] width 245 height 63
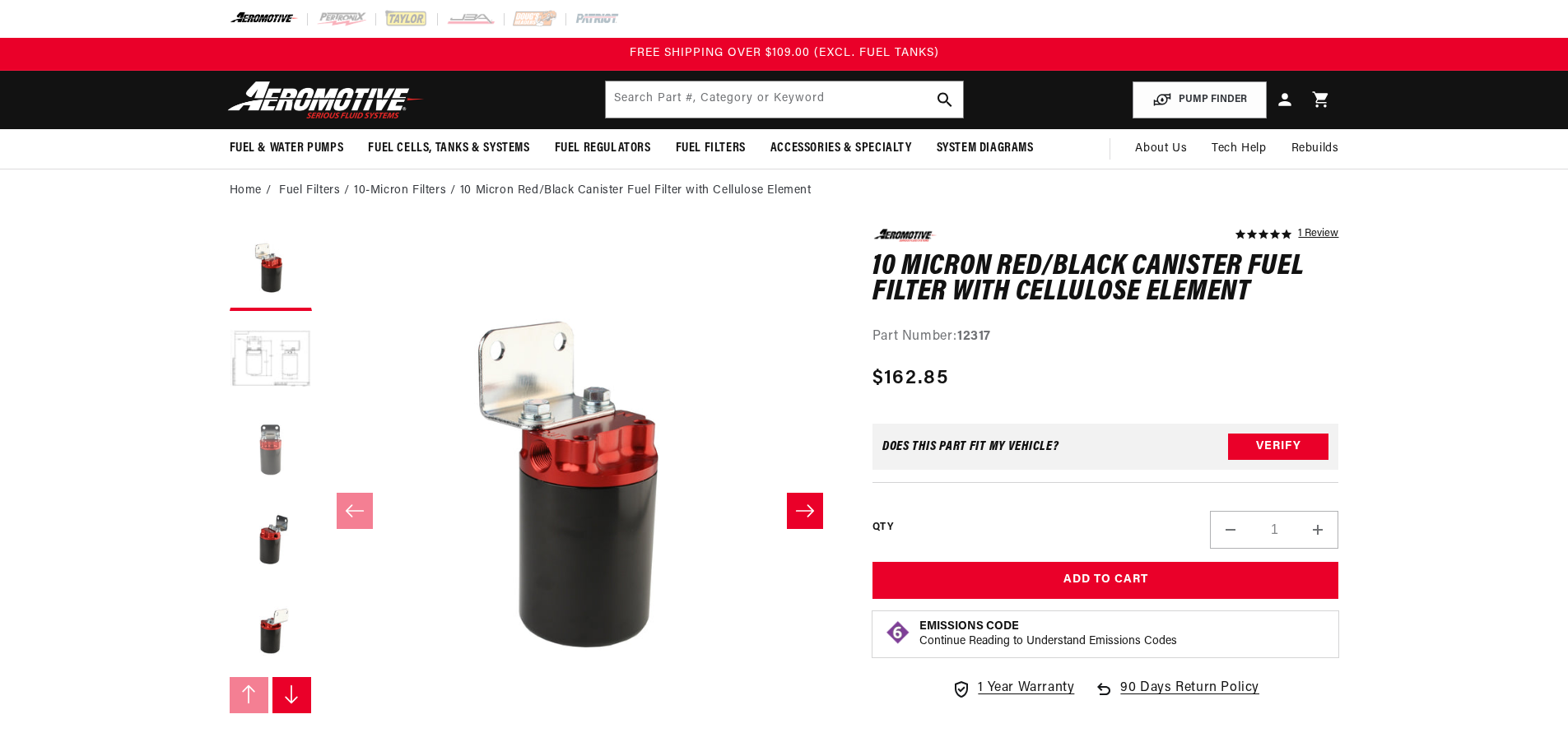
click at [278, 456] on button "Load image 3 in gallery view" at bounding box center [270, 450] width 83 height 82
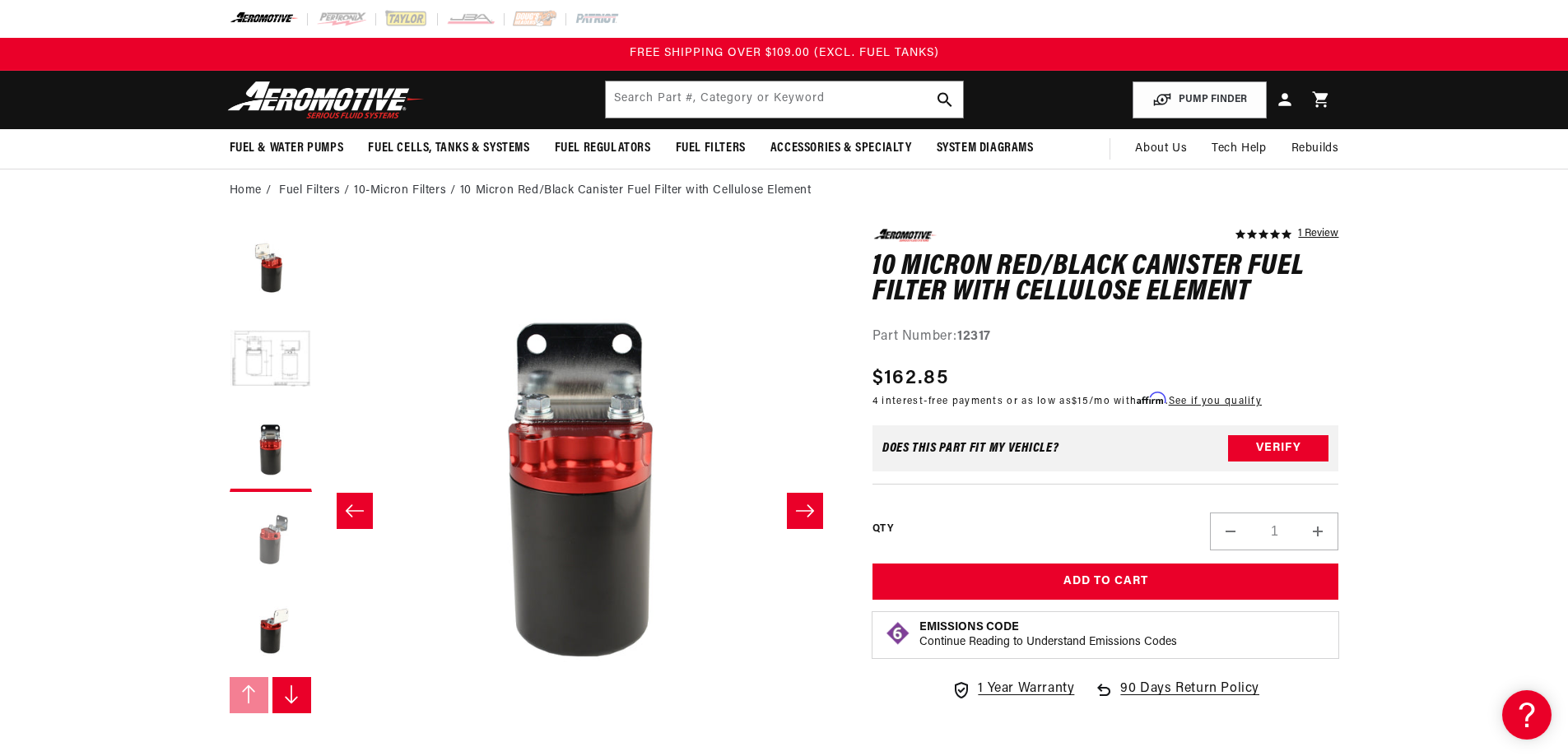
click at [273, 519] on button "Load image 4 in gallery view" at bounding box center [270, 541] width 83 height 82
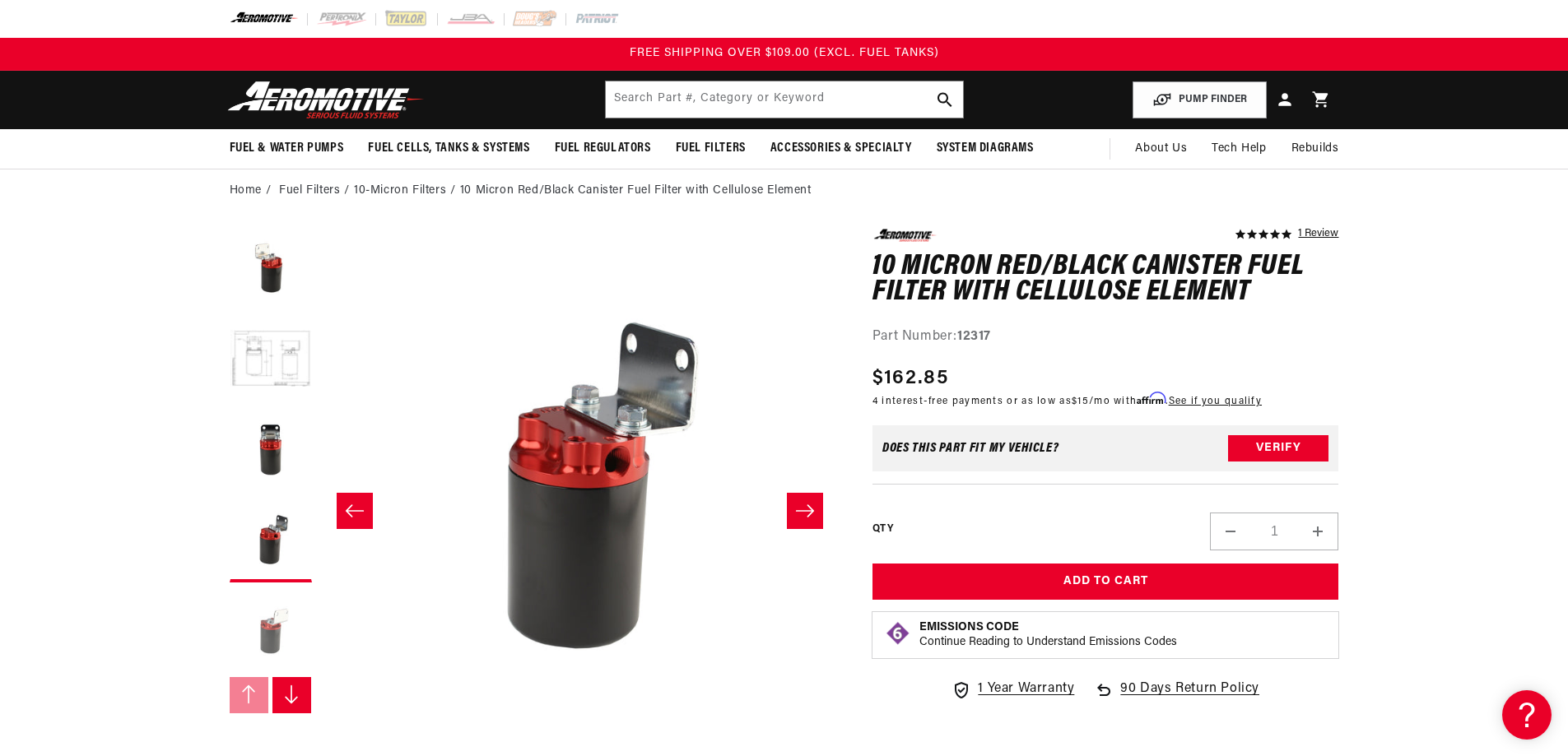
click at [268, 623] on button "Load image 5 in gallery view" at bounding box center [270, 632] width 83 height 82
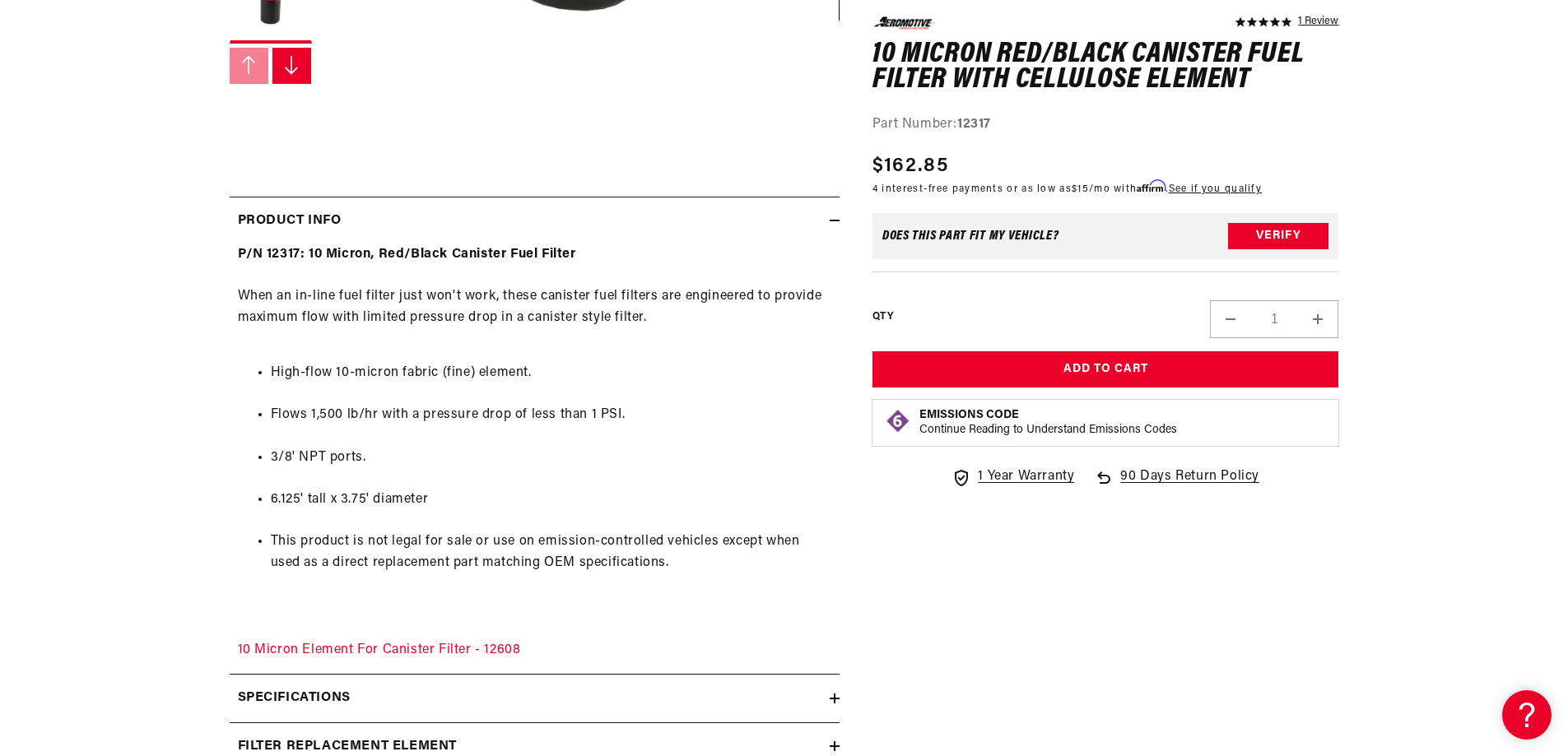
scroll to position [658, 0]
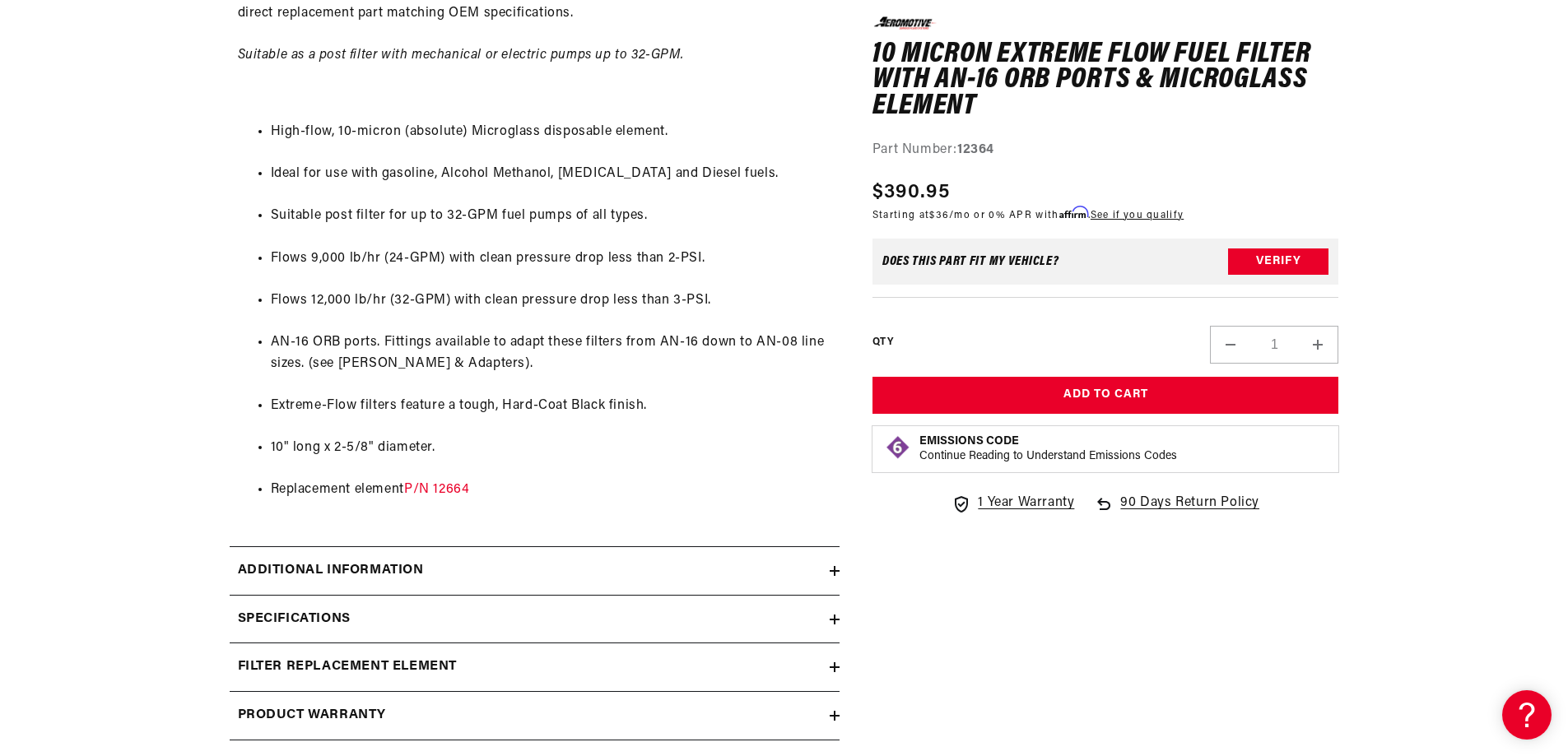
scroll to position [1069, 0]
